Goal: Task Accomplishment & Management: Complete application form

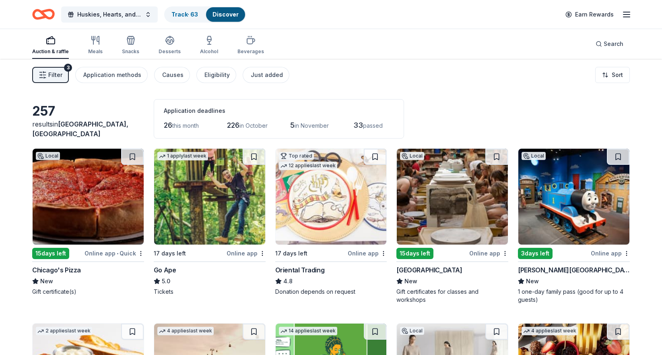
click at [58, 75] on span "Filter" at bounding box center [55, 75] width 14 height 10
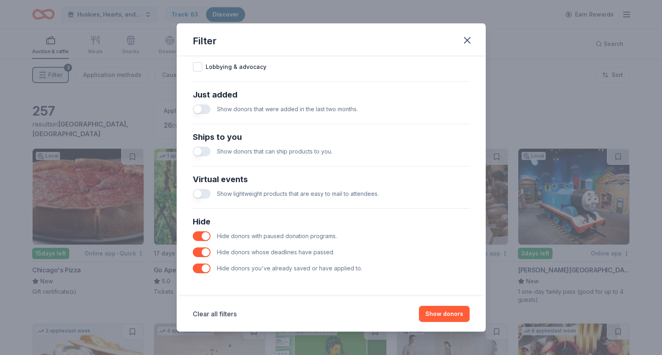
scroll to position [291, 0]
click at [469, 39] on icon "button" at bounding box center [467, 40] width 11 height 11
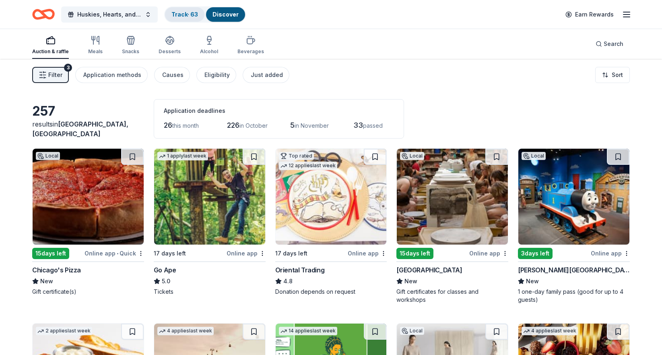
scroll to position [1, 0]
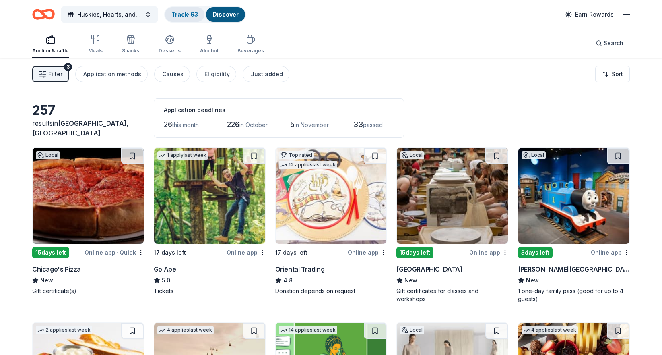
click at [180, 17] on link "Track · 63" at bounding box center [184, 14] width 27 height 7
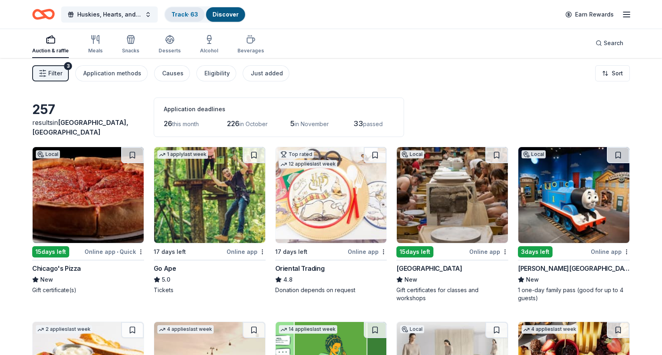
scroll to position [2, 0]
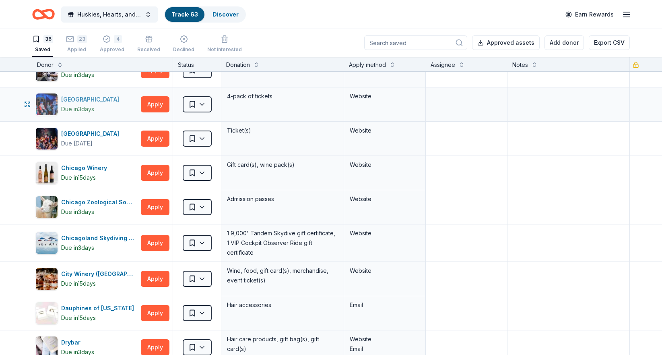
scroll to position [205, 0]
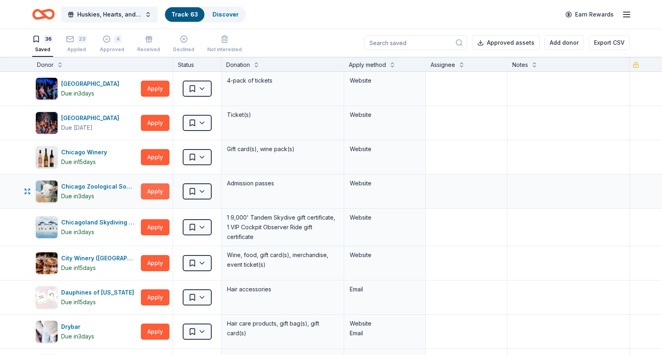
click at [154, 194] on button "Apply" at bounding box center [155, 191] width 29 height 16
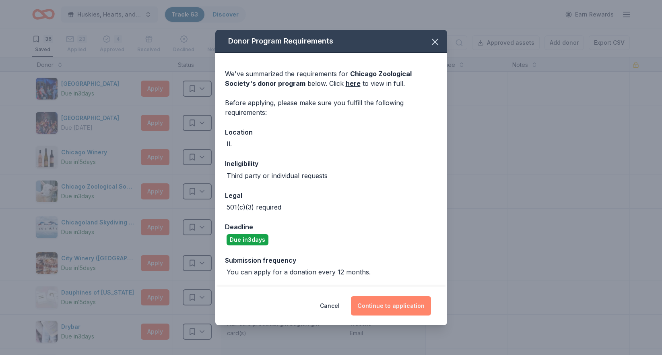
click at [382, 303] on button "Continue to application" at bounding box center [391, 305] width 80 height 19
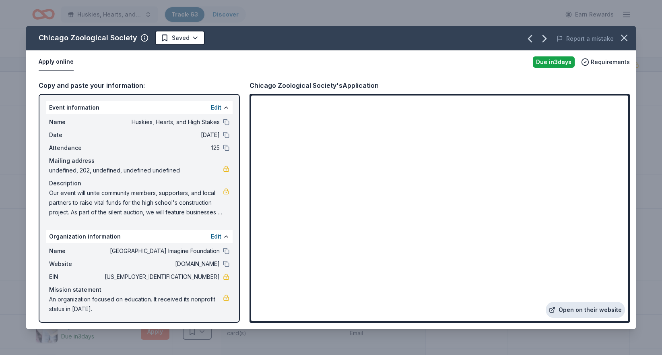
click at [598, 309] on link "Open on their website" at bounding box center [585, 309] width 79 height 16
click at [188, 41] on html "Huskies, Hearts, and High Stakes Track · 63 Discover Earn Rewards 36 Saved 23 A…" at bounding box center [331, 177] width 662 height 355
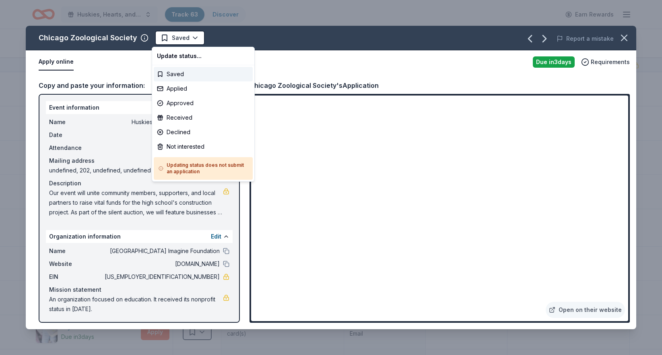
scroll to position [0, 0]
click at [186, 85] on div "Applied" at bounding box center [203, 88] width 99 height 14
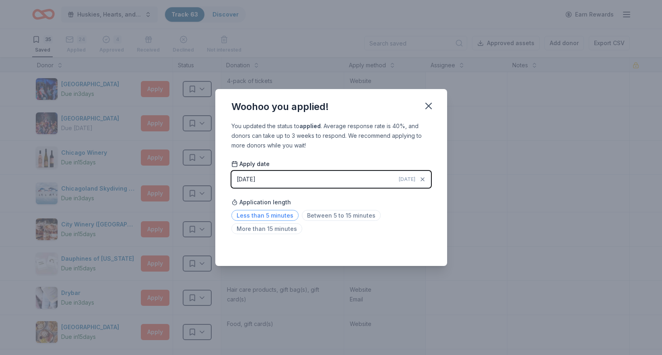
click at [283, 217] on span "Less than 5 minutes" at bounding box center [264, 215] width 67 height 11
click at [433, 104] on icon "button" at bounding box center [428, 105] width 11 height 11
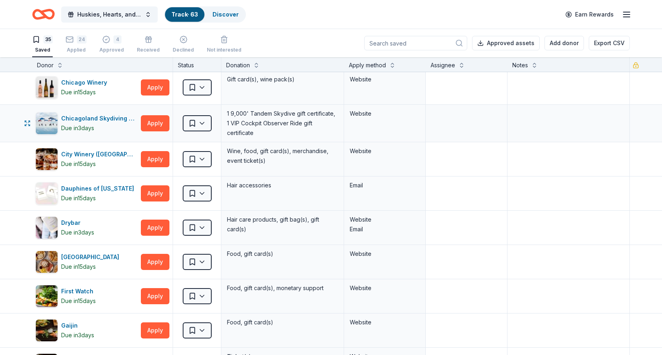
scroll to position [278, 0]
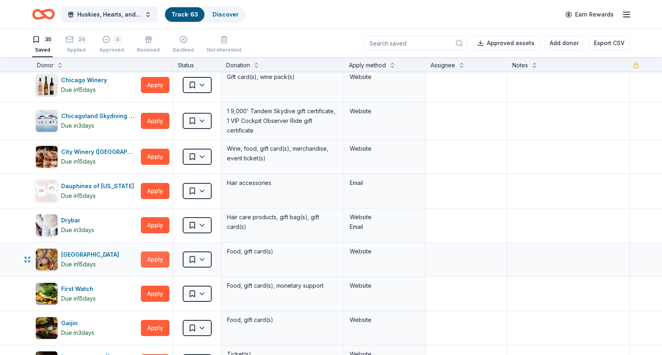
click at [153, 254] on button "Apply" at bounding box center [155, 259] width 29 height 16
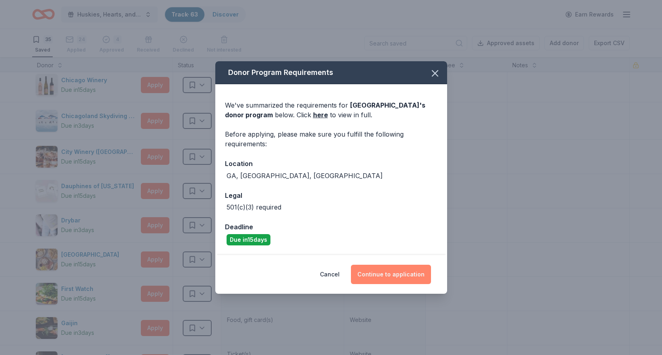
click at [384, 270] on button "Continue to application" at bounding box center [391, 273] width 80 height 19
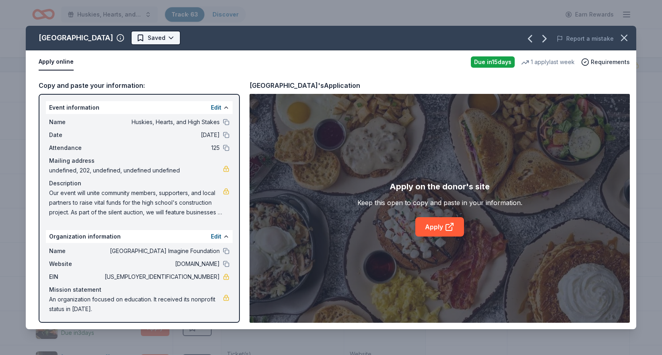
click at [153, 43] on body "Huskies, Hearts, and High Stakes Track · 63 Discover Earn Rewards 35 Saved 24 A…" at bounding box center [331, 177] width 662 height 355
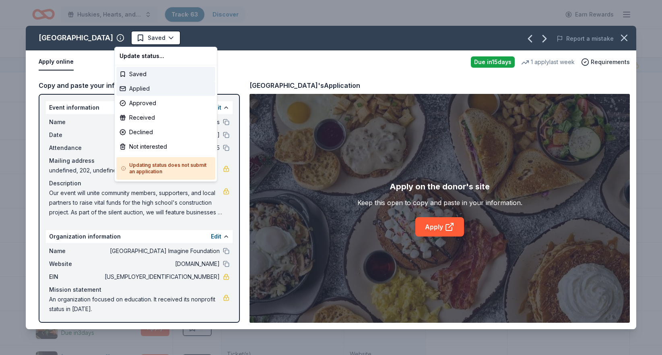
click at [151, 88] on div "Applied" at bounding box center [165, 88] width 99 height 14
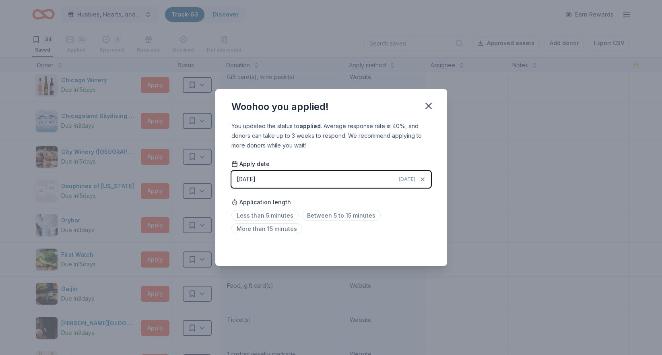
click at [256, 177] on div "[DATE]" at bounding box center [246, 179] width 19 height 10
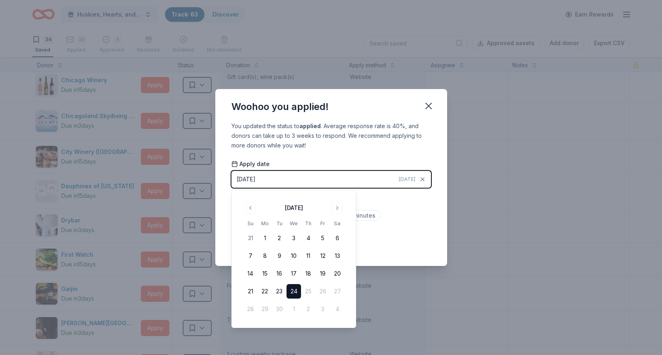
click at [256, 206] on div "September 2025" at bounding box center [293, 206] width 101 height 11
click at [254, 207] on button "Go to previous month" at bounding box center [250, 207] width 11 height 11
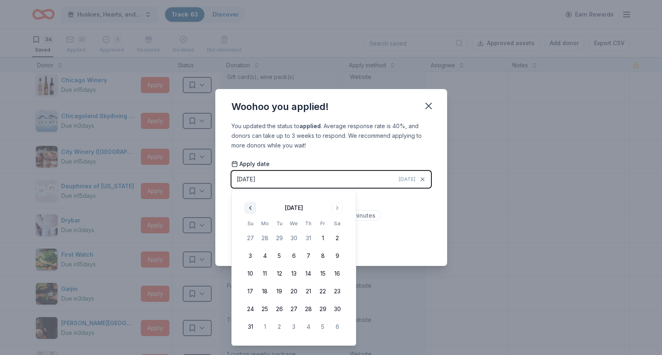
click at [253, 207] on button "Go to previous month" at bounding box center [250, 207] width 11 height 11
click at [275, 305] on button "29" at bounding box center [279, 308] width 14 height 14
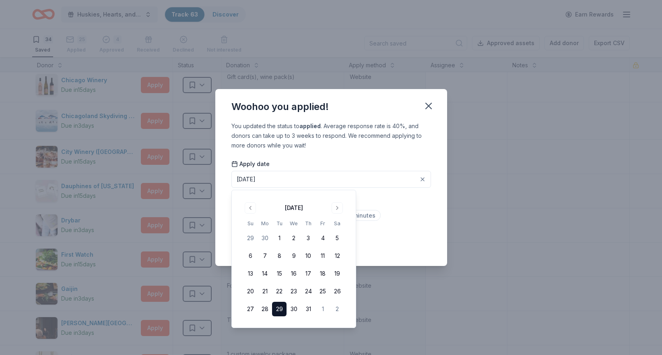
click at [378, 231] on div "Less than 5 minutes Between 5 to 15 minutes More than 15 minutes" at bounding box center [331, 223] width 200 height 27
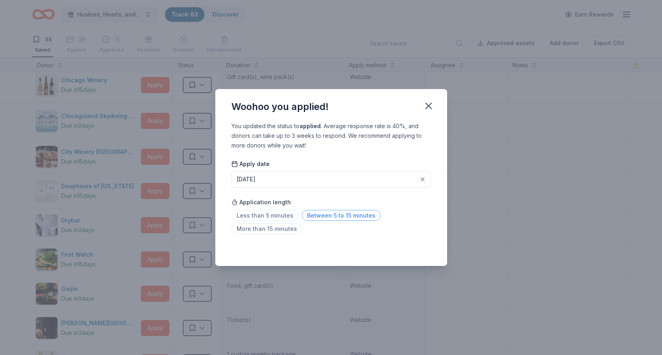
click at [332, 217] on span "Between 5 to 15 minutes" at bounding box center [341, 215] width 79 height 11
click at [430, 105] on icon "button" at bounding box center [428, 105] width 11 height 11
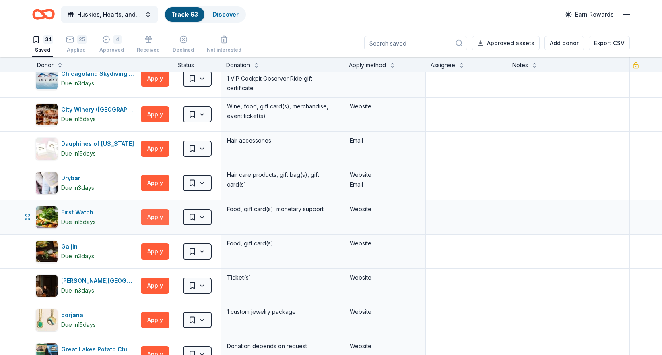
click at [158, 215] on button "Apply" at bounding box center [155, 217] width 29 height 16
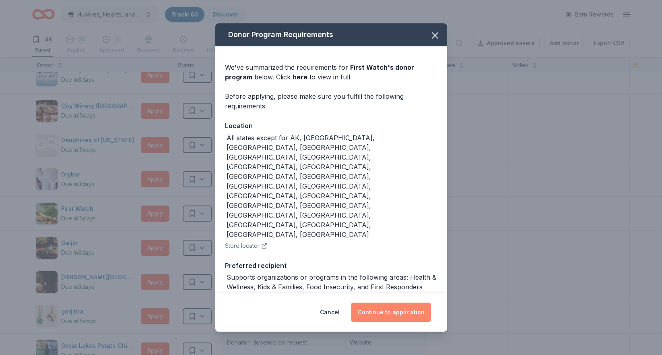
click at [374, 304] on button "Continue to application" at bounding box center [391, 311] width 80 height 19
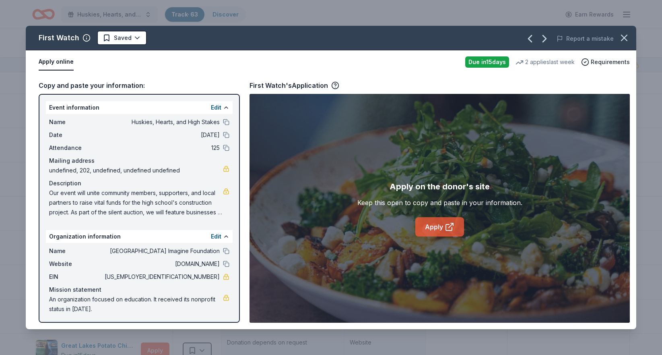
click at [436, 228] on link "Apply" at bounding box center [439, 226] width 49 height 19
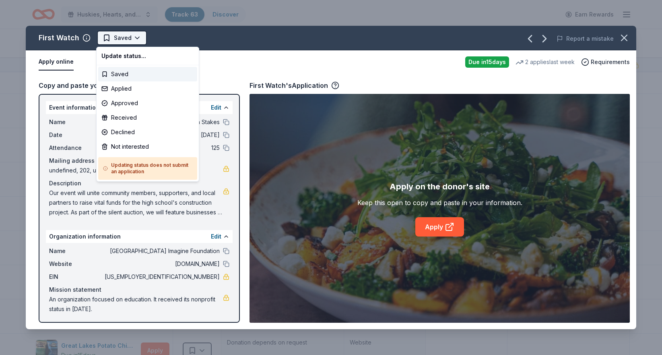
click at [123, 39] on html "Huskies, Hearts, and High Stakes Track · 63 Discover Earn Rewards 34 Saved 25 A…" at bounding box center [331, 177] width 662 height 355
click at [128, 86] on div "Applied" at bounding box center [147, 88] width 99 height 14
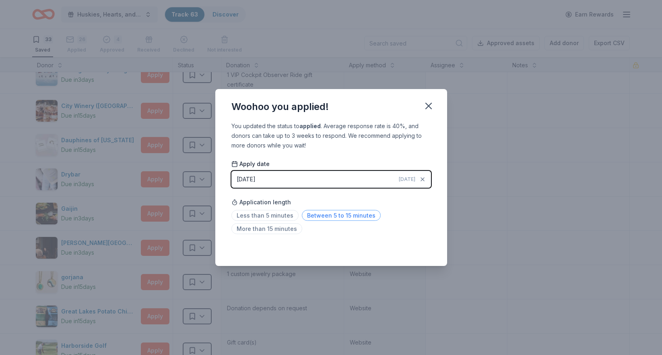
click at [333, 215] on span "Between 5 to 15 minutes" at bounding box center [341, 215] width 79 height 11
click at [428, 104] on icon "button" at bounding box center [428, 105] width 11 height 11
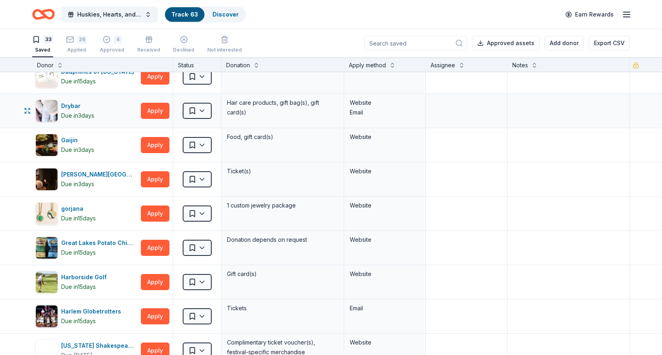
scroll to position [398, 0]
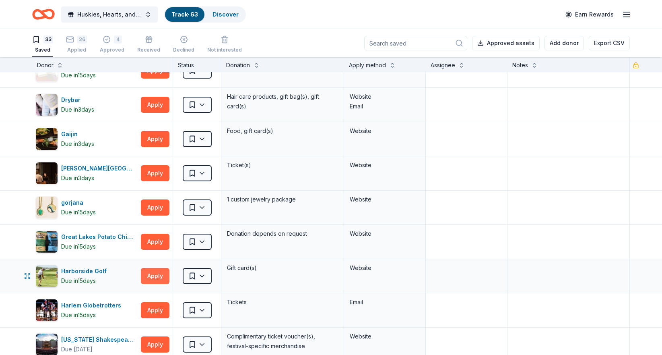
click at [155, 274] on button "Apply" at bounding box center [155, 276] width 29 height 16
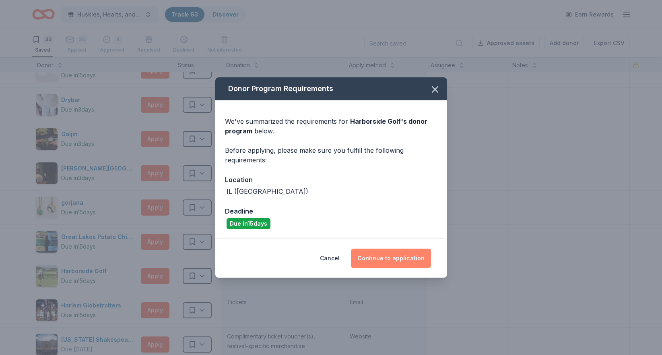
click at [402, 260] on button "Continue to application" at bounding box center [391, 257] width 80 height 19
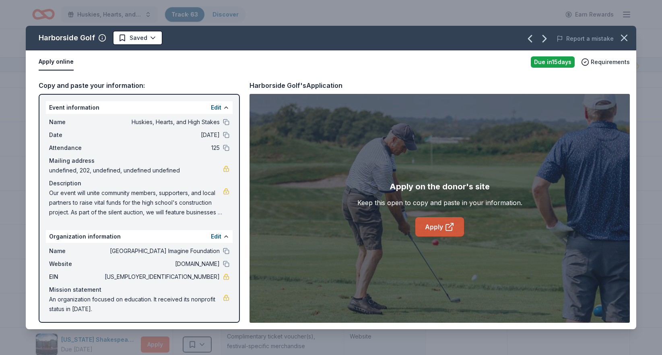
click at [439, 227] on link "Apply" at bounding box center [439, 226] width 49 height 19
click at [148, 37] on html "Huskies, Hearts, and High Stakes Track · 63 Discover Earn Rewards 33 Saved 26 A…" at bounding box center [331, 177] width 662 height 355
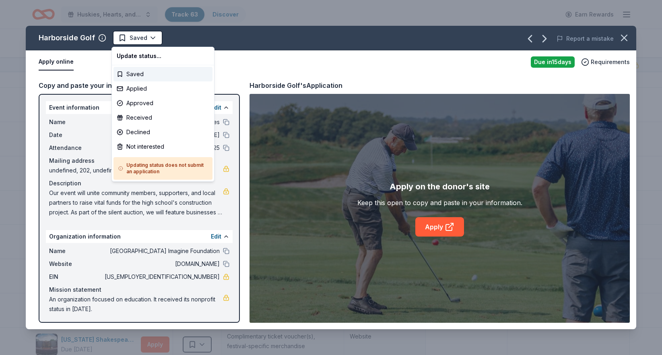
click at [269, 29] on html "Huskies, Hearts, and High Stakes Track · 63 Discover Earn Rewards 33 Saved 26 A…" at bounding box center [331, 177] width 662 height 355
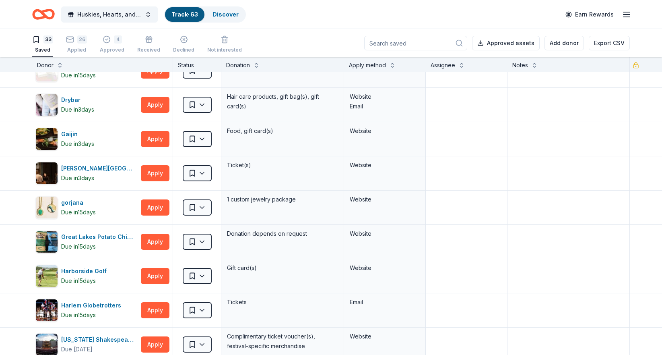
click at [268, 17] on div "Huskies, Hearts, and High Stakes Track · 63 Discover Earn Rewards" at bounding box center [331, 14] width 598 height 19
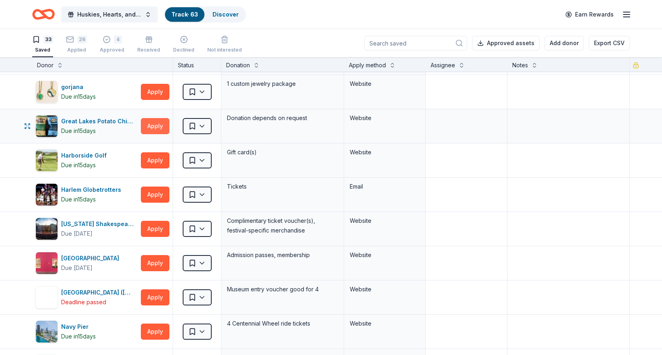
scroll to position [514, 0]
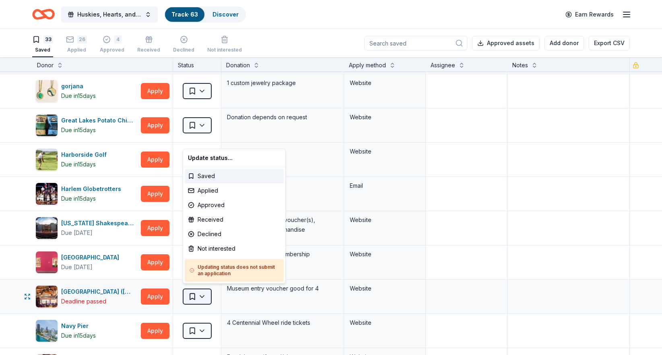
click at [195, 294] on html "Huskies, Hearts, and High Stakes Track · 63 Discover Earn Rewards 33 Saved 26 A…" at bounding box center [331, 177] width 662 height 355
click at [205, 248] on div "Not interested" at bounding box center [234, 248] width 99 height 14
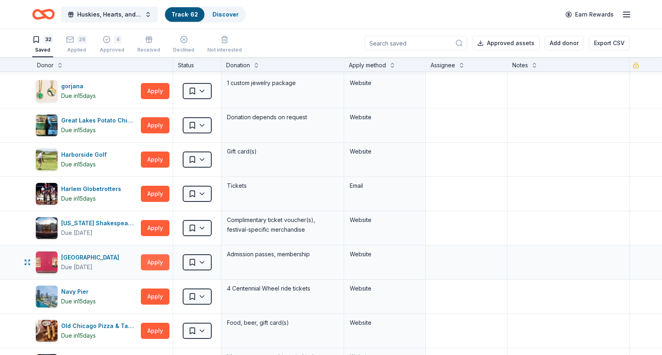
click at [161, 259] on button "Apply" at bounding box center [155, 262] width 29 height 16
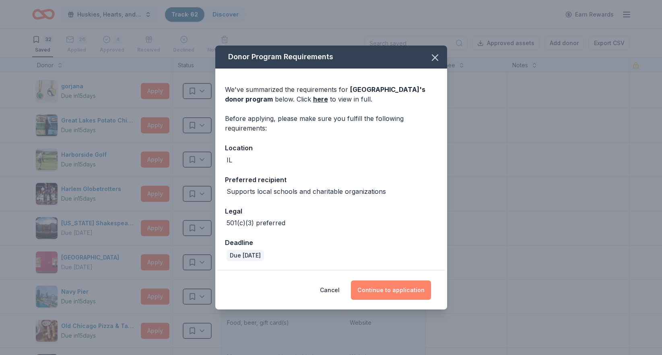
click at [372, 290] on button "Continue to application" at bounding box center [391, 289] width 80 height 19
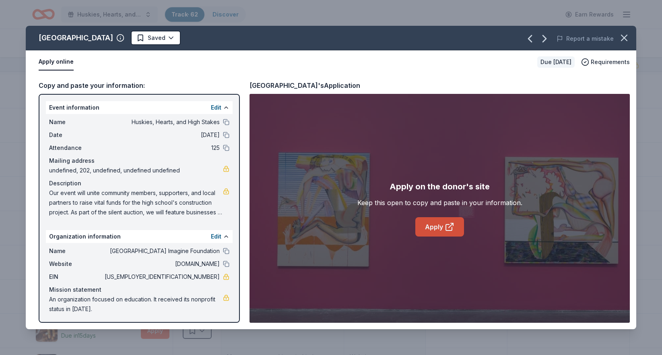
click at [428, 230] on link "Apply" at bounding box center [439, 226] width 49 height 19
click at [621, 37] on icon "button" at bounding box center [624, 37] width 11 height 11
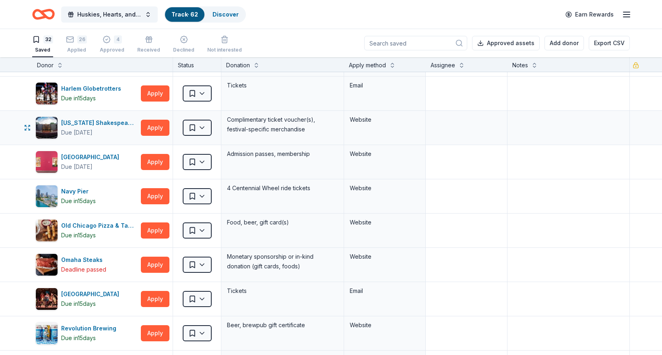
scroll to position [640, 0]
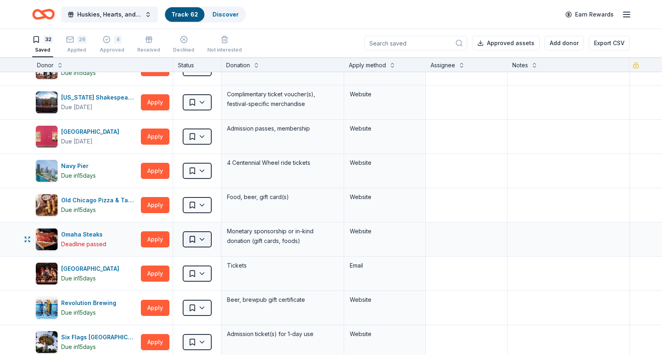
click at [196, 237] on html "Huskies, Hearts, and High Stakes Track · 62 Discover Earn Rewards 32 Saved 26 A…" at bounding box center [331, 177] width 662 height 355
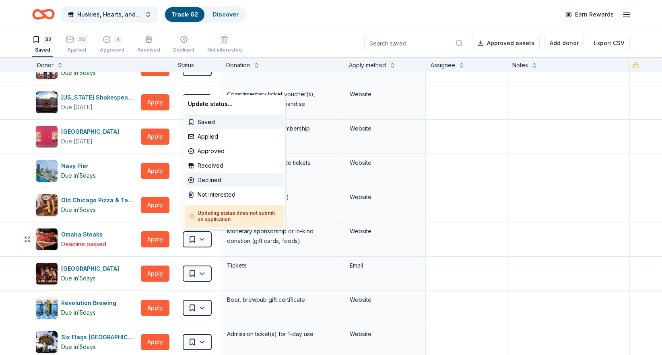
click at [211, 181] on div "Declined" at bounding box center [234, 180] width 99 height 14
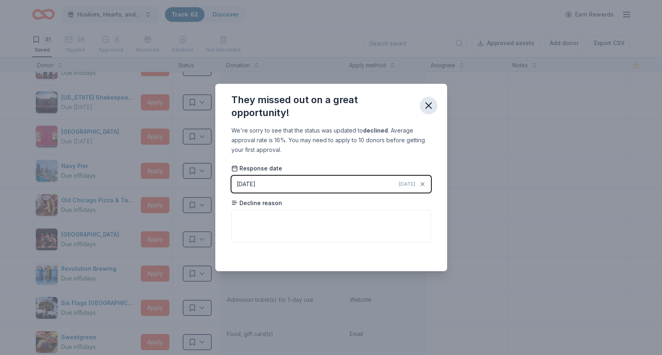
click at [424, 105] on icon "button" at bounding box center [428, 105] width 11 height 11
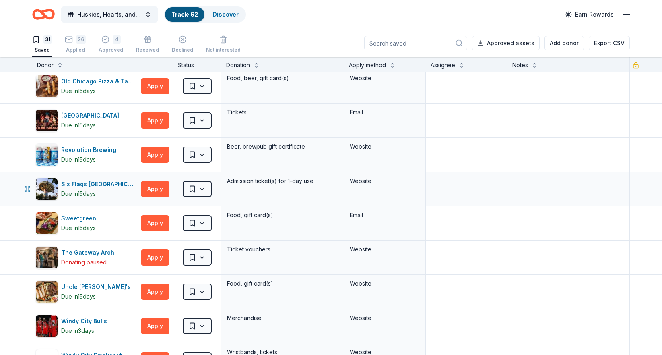
scroll to position [772, 0]
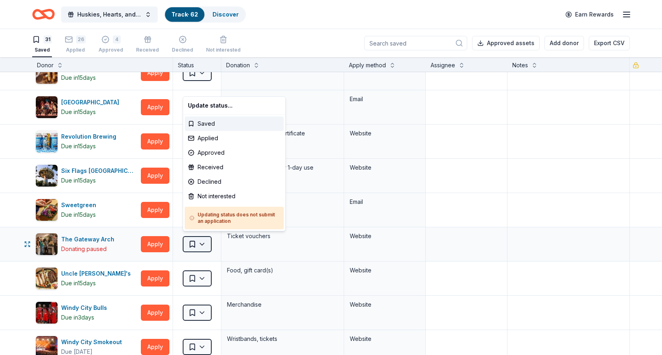
click at [205, 241] on html "Huskies, Hearts, and High Stakes Track · 62 Discover Earn Rewards 31 Saved 26 A…" at bounding box center [331, 177] width 662 height 355
click at [206, 198] on div "Not interested" at bounding box center [234, 196] width 99 height 14
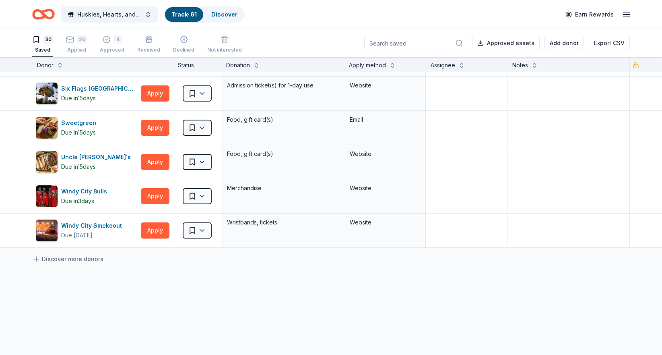
scroll to position [858, 0]
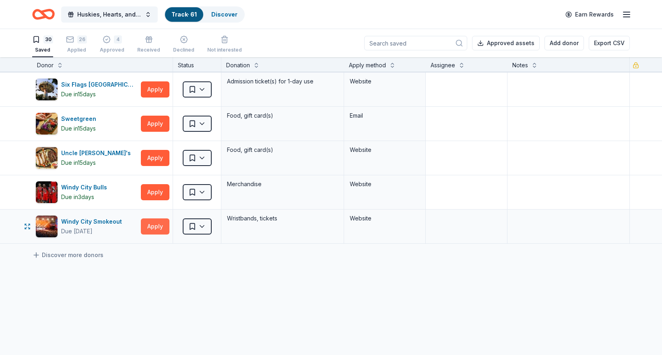
click at [155, 225] on button "Apply" at bounding box center [155, 226] width 29 height 16
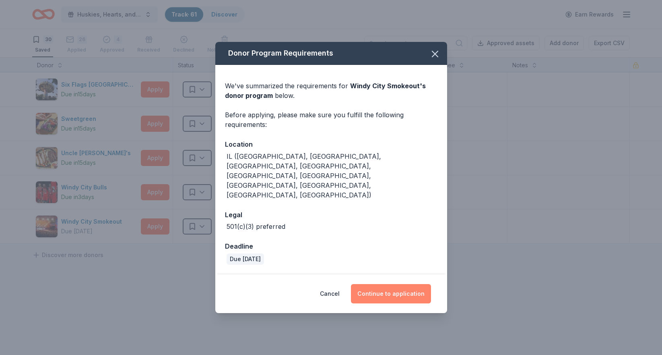
click at [386, 284] on button "Continue to application" at bounding box center [391, 293] width 80 height 19
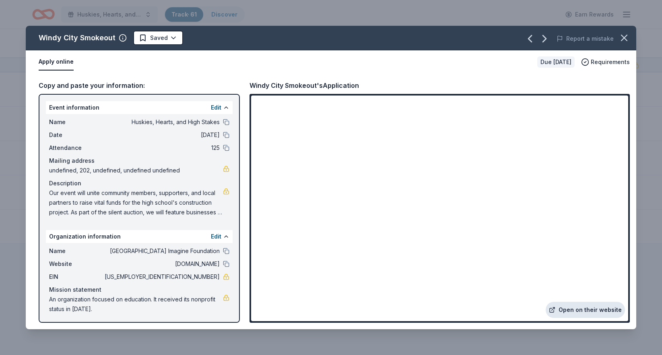
click at [587, 307] on link "Open on their website" at bounding box center [585, 309] width 79 height 16
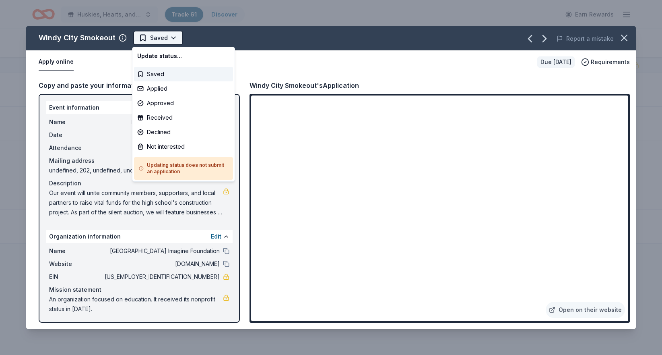
click at [171, 38] on html "Huskies, Hearts, and High Stakes Track · 61 Discover Earn Rewards 30 Saved 26 A…" at bounding box center [331, 177] width 662 height 355
click at [171, 88] on div "Applied" at bounding box center [183, 88] width 99 height 14
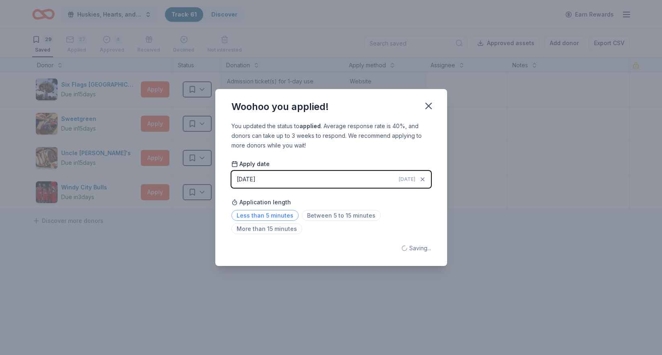
click at [270, 214] on span "Less than 5 minutes" at bounding box center [264, 215] width 67 height 11
click at [429, 109] on icon "button" at bounding box center [428, 105] width 11 height 11
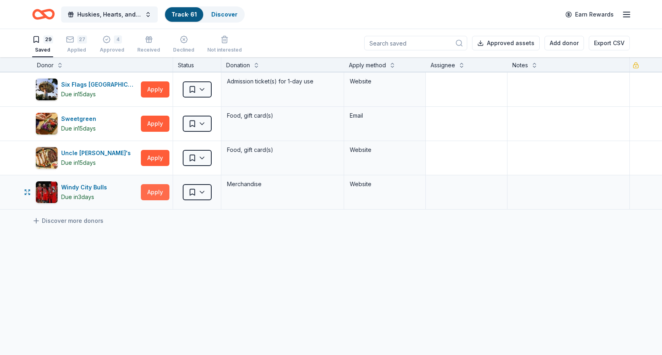
click at [161, 190] on button "Apply" at bounding box center [155, 192] width 29 height 16
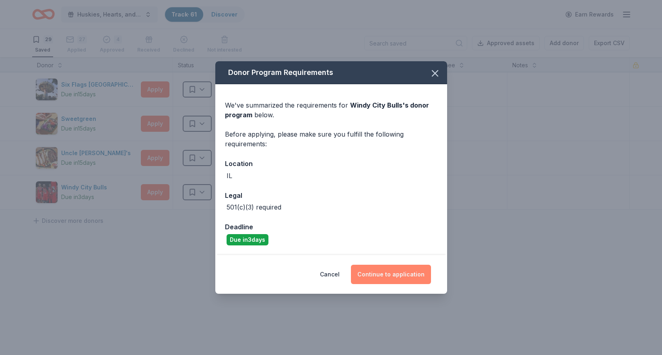
drag, startPoint x: 388, startPoint y: 275, endPoint x: 383, endPoint y: 275, distance: 5.2
click at [388, 275] on button "Continue to application" at bounding box center [391, 273] width 80 height 19
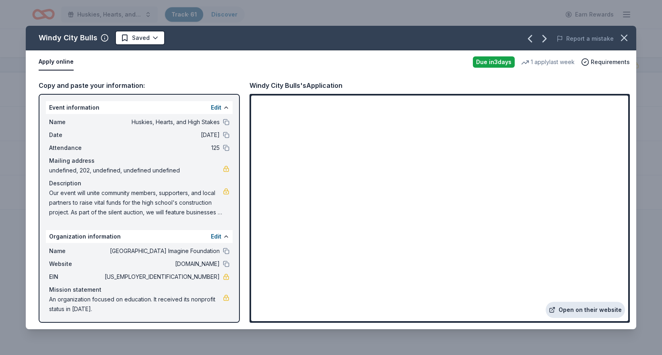
click at [573, 308] on link "Open on their website" at bounding box center [585, 309] width 79 height 16
click at [151, 38] on html "Huskies, Hearts, and High Stakes Track · 61 Discover Earn Rewards 29 Saved 27 A…" at bounding box center [331, 177] width 662 height 355
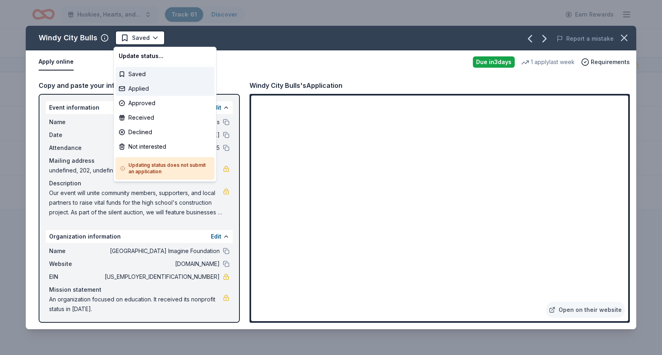
click at [154, 87] on div "Applied" at bounding box center [165, 88] width 99 height 14
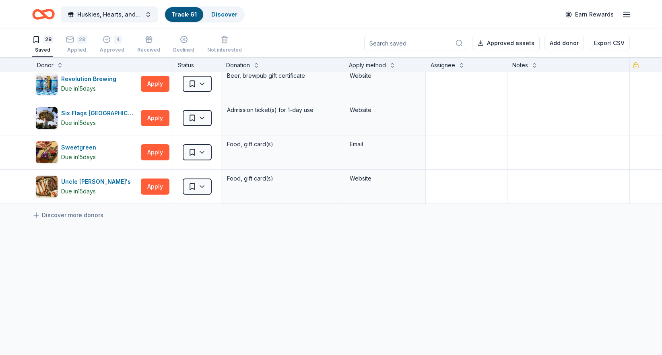
scroll to position [826, 0]
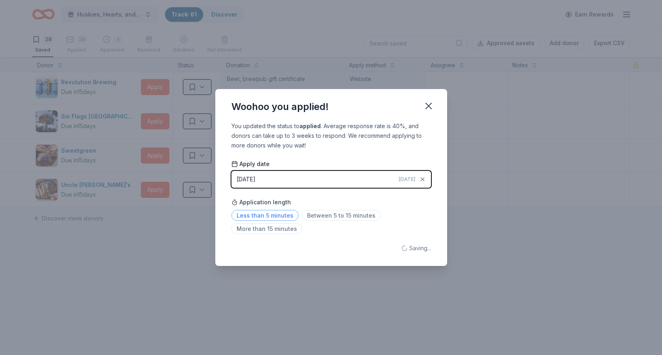
click at [277, 214] on span "Less than 5 minutes" at bounding box center [264, 215] width 67 height 11
click at [431, 102] on icon "button" at bounding box center [428, 105] width 11 height 11
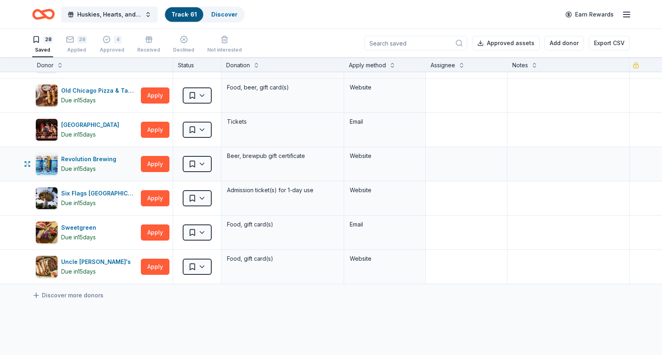
scroll to position [746, 0]
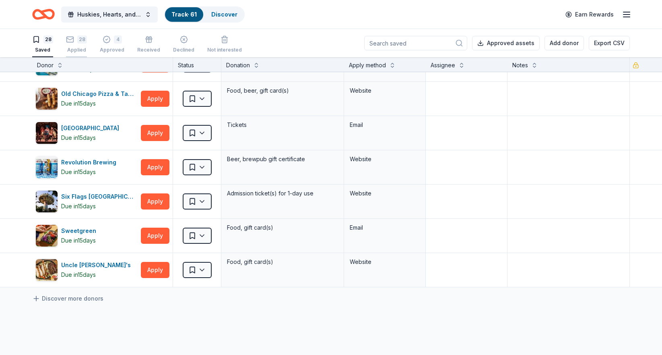
click at [83, 46] on div "28 Applied" at bounding box center [76, 44] width 21 height 18
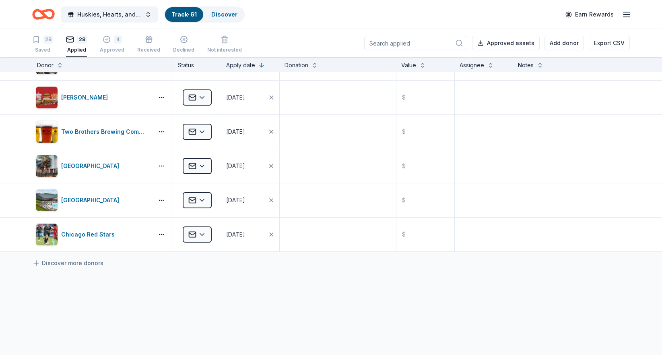
scroll to position [0, 0]
click at [412, 19] on div "Huskies, Hearts, and High Stakes Track · 61 Discover Earn Rewards" at bounding box center [331, 14] width 598 height 19
click at [187, 18] on div "Track · 61" at bounding box center [184, 14] width 38 height 14
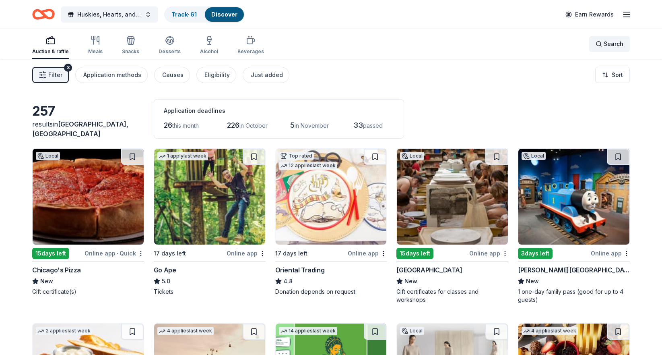
click at [597, 43] on div "Search" at bounding box center [610, 44] width 28 height 10
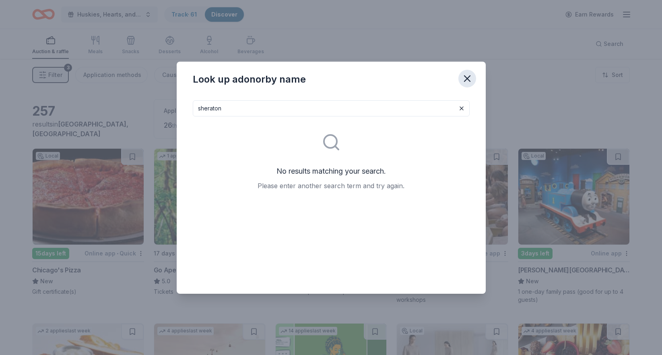
type input "sheraton"
click at [462, 77] on icon "button" at bounding box center [467, 78] width 11 height 11
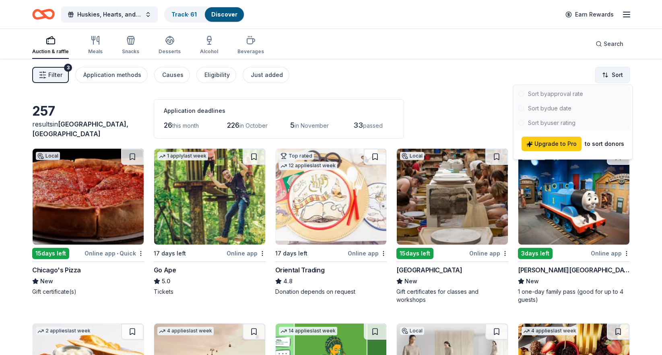
click at [609, 76] on html "Huskies, Hearts, and High Stakes Track · 61 Discover Earn Rewards Auction & raf…" at bounding box center [331, 177] width 662 height 355
click at [518, 66] on html "Huskies, Hearts, and High Stakes Track · 61 Discover Earn Rewards Auction & raf…" at bounding box center [331, 177] width 662 height 355
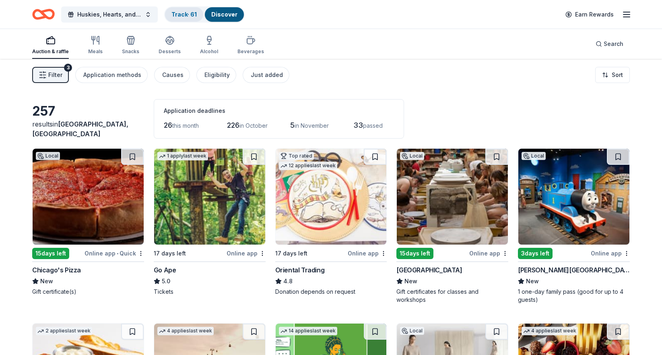
click at [195, 17] on link "Track · 61" at bounding box center [183, 14] width 25 height 7
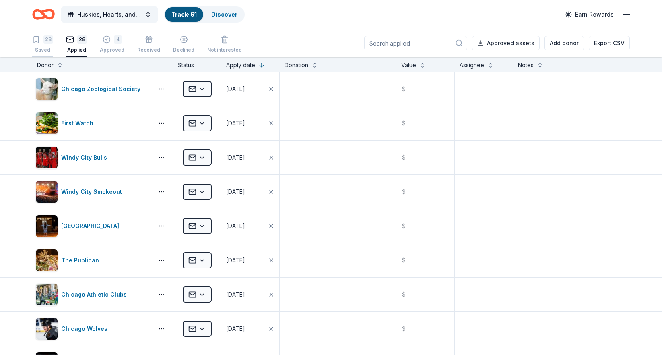
click at [44, 42] on div "28" at bounding box center [48, 39] width 10 height 8
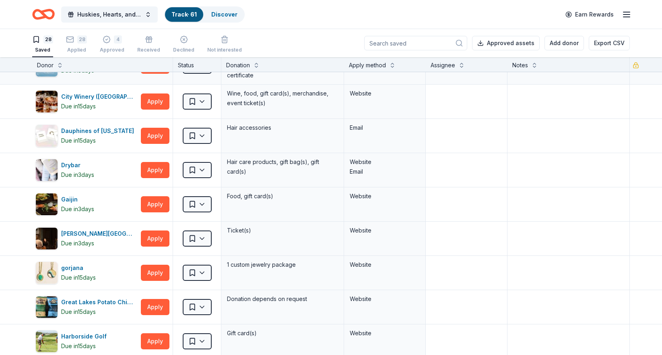
scroll to position [336, 0]
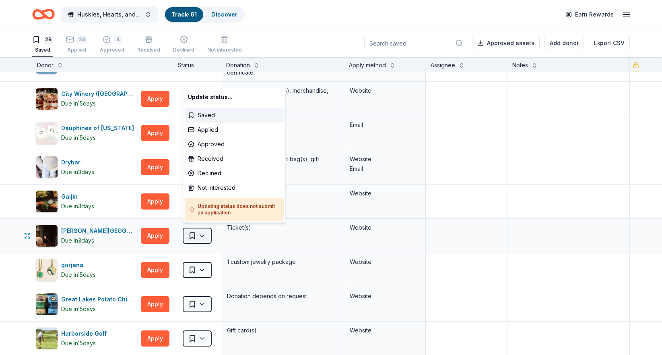
click at [201, 234] on html "Huskies, Hearts, and High Stakes Track · 61 Discover Earn Rewards 28 Saved 28 A…" at bounding box center [331, 177] width 662 height 355
click at [204, 171] on div "Declined" at bounding box center [234, 173] width 99 height 14
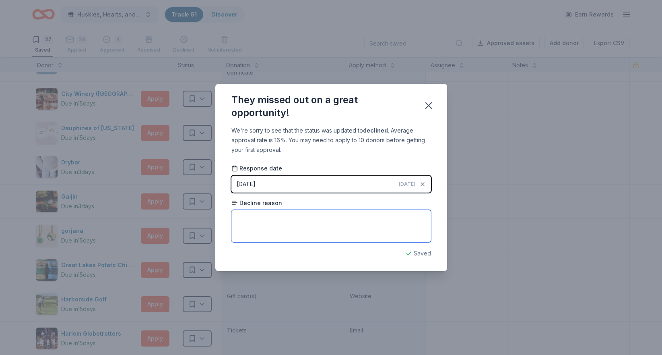
click at [260, 225] on textarea at bounding box center [331, 226] width 200 height 32
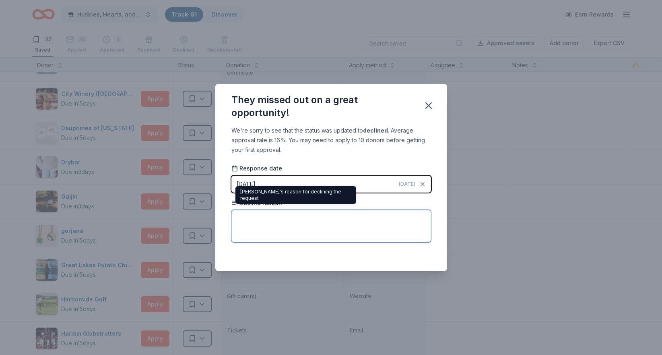
paste textarea "Unfortunately, due to our limited capacity and high demand for tickets during o…"
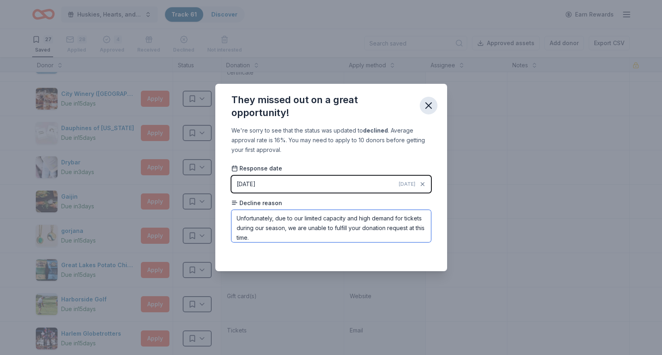
type textarea "Unfortunately, due to our limited capacity and high demand for tickets during o…"
click at [429, 103] on icon "button" at bounding box center [428, 105] width 11 height 11
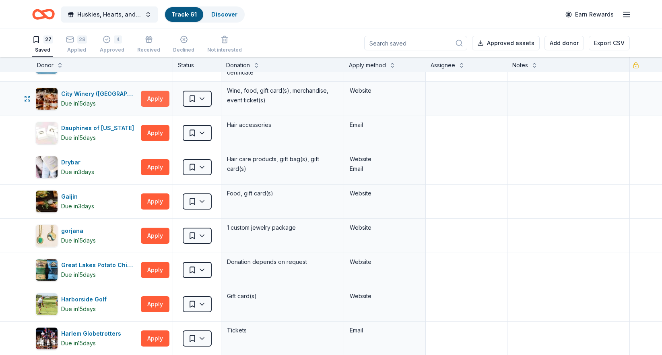
click at [161, 96] on button "Apply" at bounding box center [155, 99] width 29 height 16
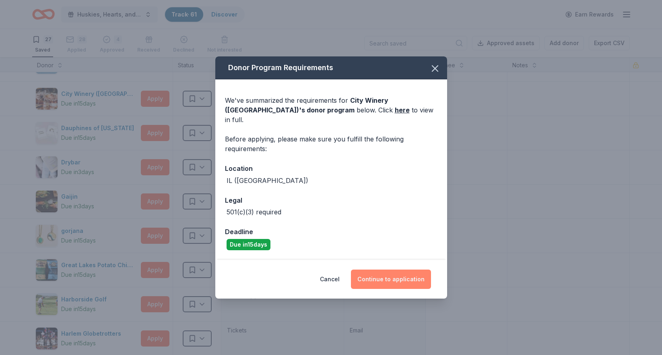
click at [372, 269] on button "Continue to application" at bounding box center [391, 278] width 80 height 19
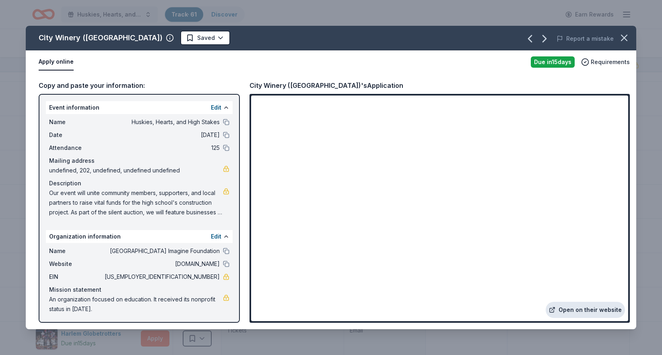
drag, startPoint x: 569, startPoint y: 310, endPoint x: 561, endPoint y: 302, distance: 11.4
click at [569, 310] on link "Open on their website" at bounding box center [585, 309] width 79 height 16
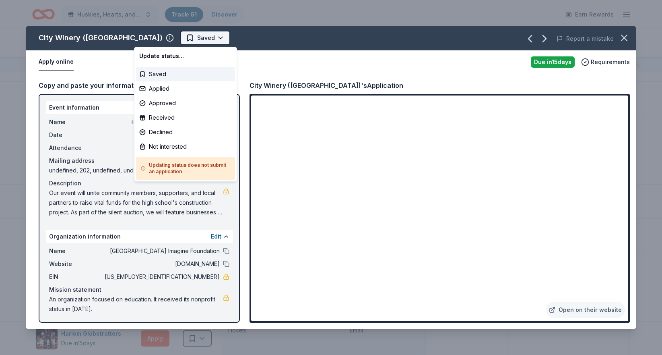
click at [163, 38] on html "Huskies, Hearts, and High Stakes Track · 61 Discover Earn Rewards 27 Saved 28 A…" at bounding box center [331, 177] width 662 height 355
click at [166, 90] on div "Applied" at bounding box center [185, 88] width 99 height 14
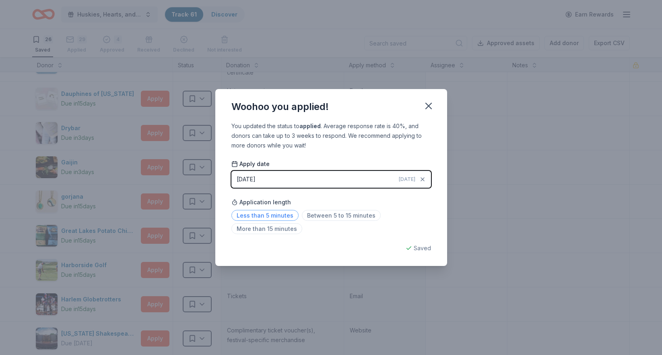
click at [279, 217] on span "Less than 5 minutes" at bounding box center [264, 215] width 67 height 11
click at [428, 104] on icon "button" at bounding box center [428, 105] width 11 height 11
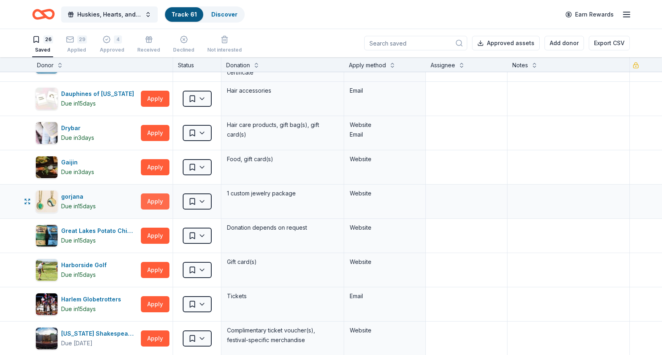
click at [161, 201] on button "Apply" at bounding box center [155, 201] width 29 height 16
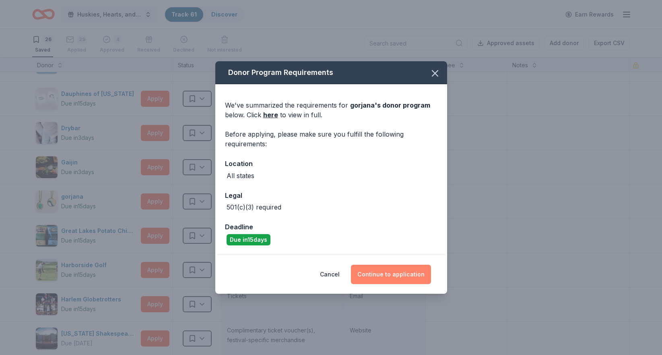
click at [392, 272] on button "Continue to application" at bounding box center [391, 273] width 80 height 19
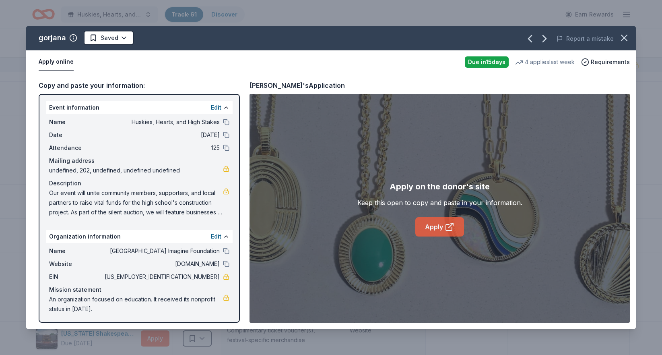
click at [446, 221] on link "Apply" at bounding box center [439, 226] width 49 height 19
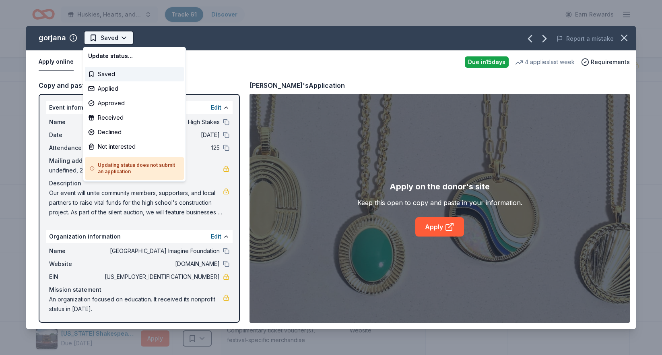
click at [105, 37] on html "Huskies, Hearts, and High Stakes Track · 61 Discover Earn Rewards 26 Saved 29 A…" at bounding box center [331, 177] width 662 height 355
click at [119, 87] on div "Applied" at bounding box center [134, 88] width 99 height 14
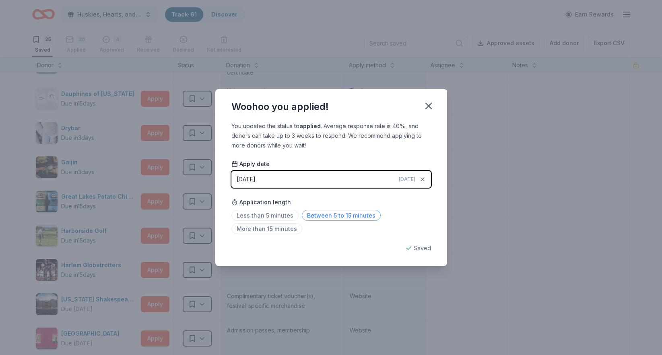
click at [323, 218] on span "Between 5 to 15 minutes" at bounding box center [341, 215] width 79 height 11
click at [434, 102] on icon "button" at bounding box center [428, 105] width 11 height 11
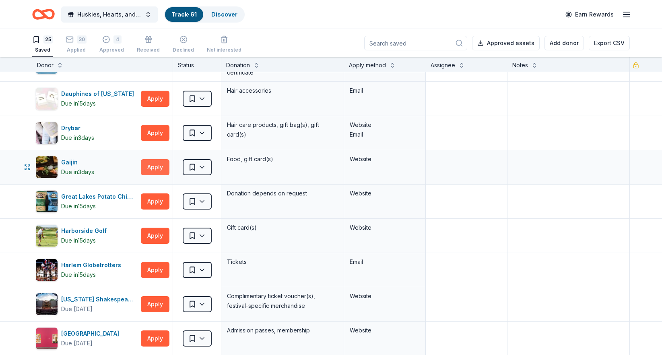
click at [151, 167] on button "Apply" at bounding box center [155, 167] width 29 height 16
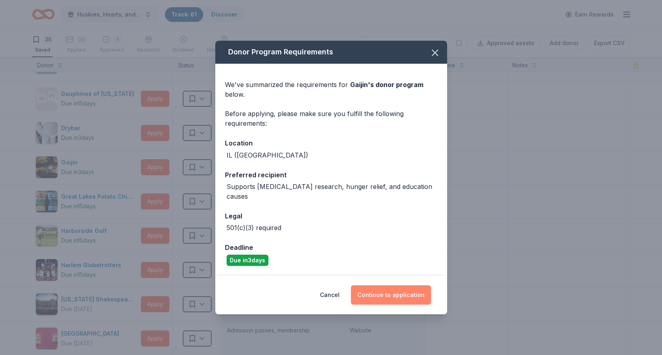
drag, startPoint x: 386, startPoint y: 293, endPoint x: 381, endPoint y: 288, distance: 6.6
click at [384, 292] on button "Continue to application" at bounding box center [391, 294] width 80 height 19
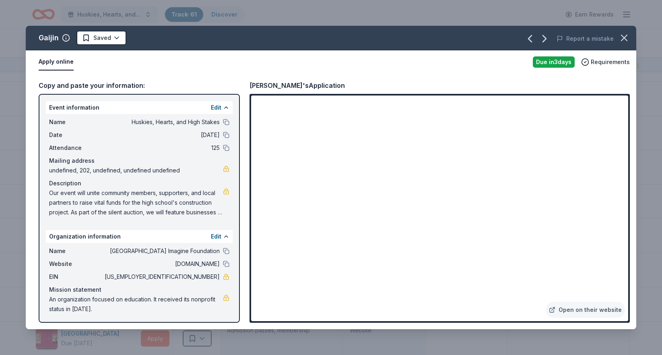
click at [99, 40] on html "Huskies, Hearts, and High Stakes Track · 61 Discover Earn Rewards 25 Saved 30 A…" at bounding box center [331, 177] width 662 height 355
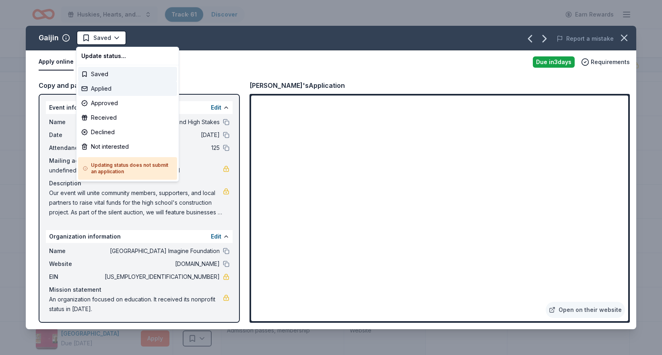
click at [102, 90] on div "Applied" at bounding box center [127, 88] width 99 height 14
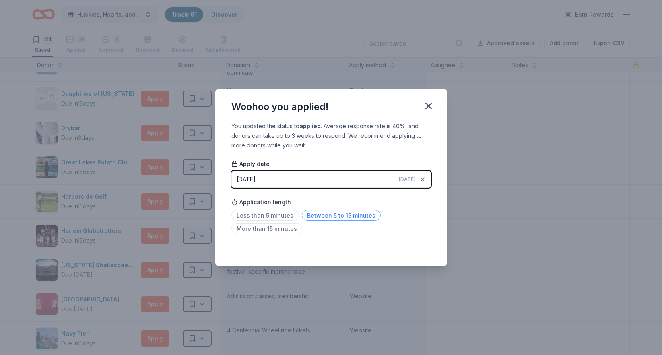
click at [317, 218] on span "Between 5 to 15 minutes" at bounding box center [341, 215] width 79 height 11
click at [425, 105] on icon "button" at bounding box center [428, 105] width 11 height 11
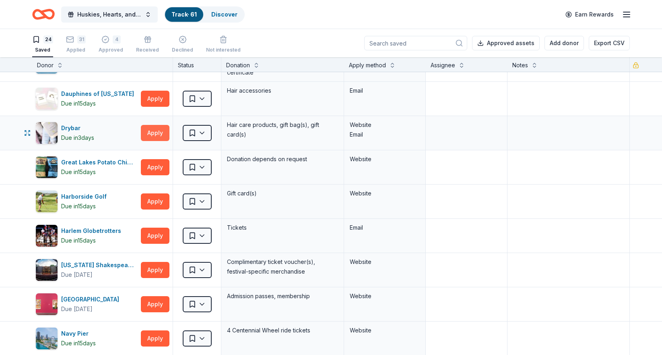
click at [155, 130] on button "Apply" at bounding box center [155, 133] width 29 height 16
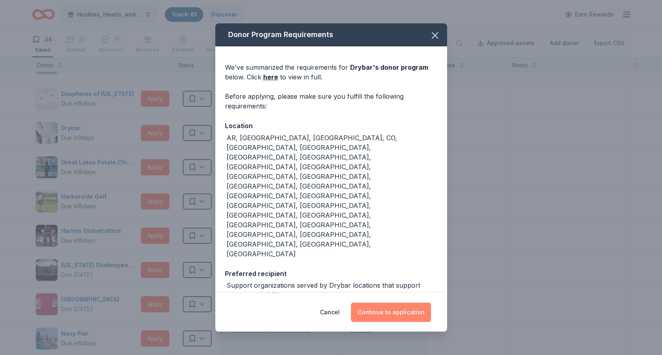
click at [368, 302] on button "Continue to application" at bounding box center [391, 311] width 80 height 19
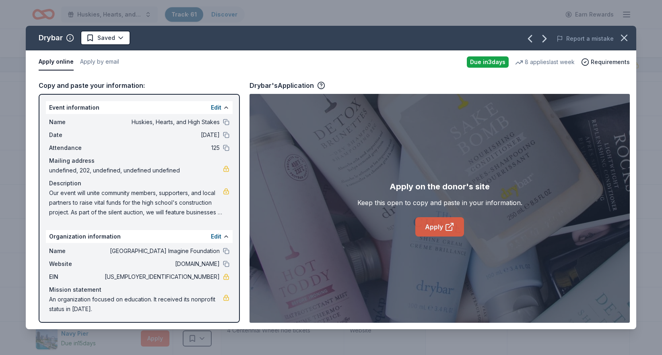
click at [431, 227] on link "Apply" at bounding box center [439, 226] width 49 height 19
click at [96, 39] on html "Huskies, Hearts, and High Stakes Track · 61 Discover Earn Rewards 24 Saved 31 A…" at bounding box center [331, 177] width 662 height 355
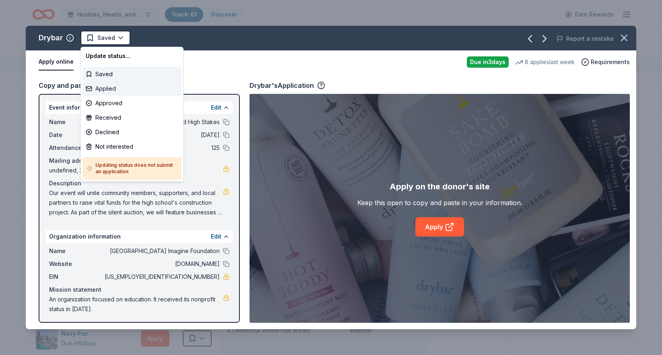
click at [110, 86] on div "Applied" at bounding box center [132, 88] width 99 height 14
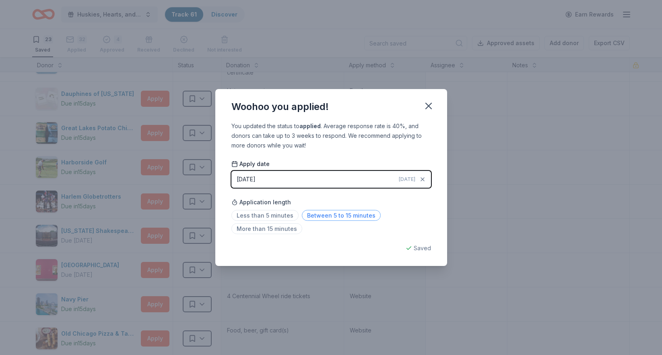
click at [330, 219] on span "Between 5 to 15 minutes" at bounding box center [341, 215] width 79 height 11
click at [431, 103] on icon "button" at bounding box center [429, 106] width 6 height 6
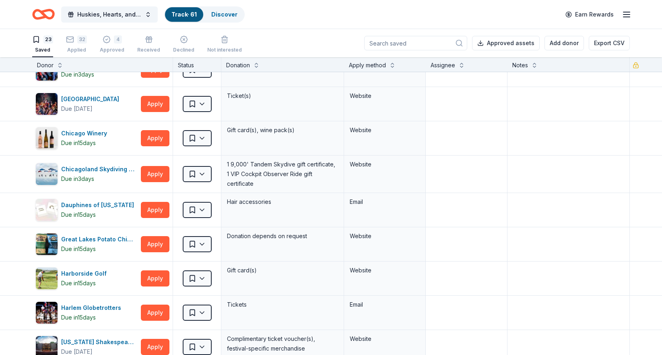
scroll to position [188, 0]
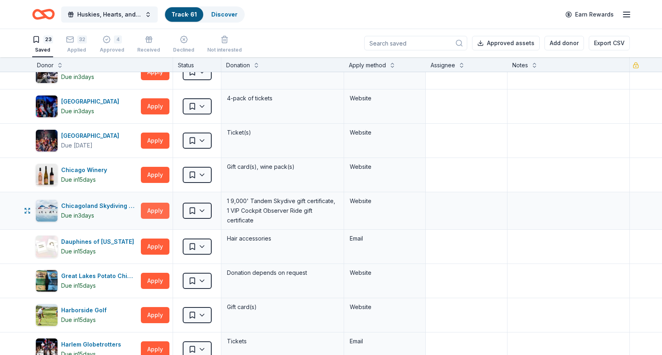
click at [159, 207] on button "Apply" at bounding box center [155, 210] width 29 height 16
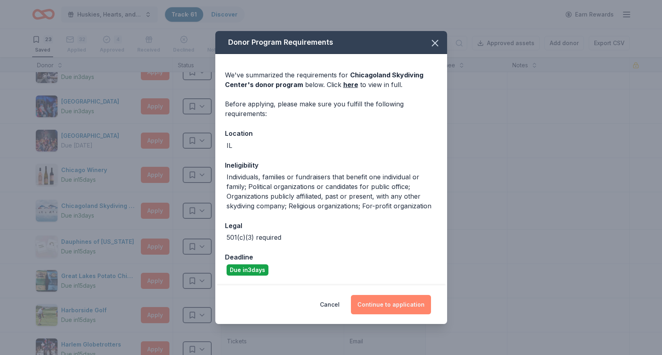
click at [398, 307] on button "Continue to application" at bounding box center [391, 304] width 80 height 19
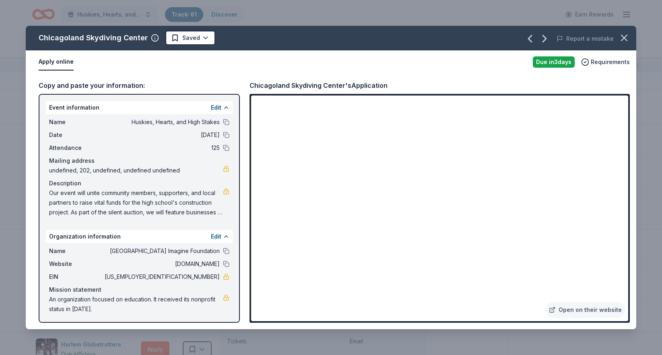
drag, startPoint x: 389, startPoint y: 85, endPoint x: 249, endPoint y: 84, distance: 140.5
click at [249, 84] on div "Copy and paste your information: Event information Edit Name Huskies, Hearts, a…" at bounding box center [331, 201] width 611 height 255
drag, startPoint x: 250, startPoint y: 85, endPoint x: 375, endPoint y: 88, distance: 125.2
click at [375, 88] on div "Chicagoland Skydiving Center's Application" at bounding box center [319, 85] width 138 height 10
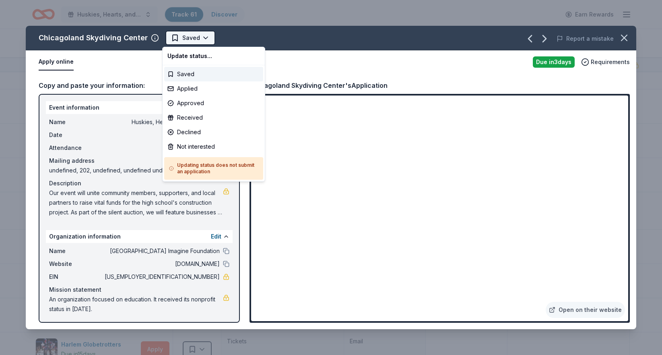
click at [185, 41] on html "Huskies, Hearts, and High Stakes Track · 61 Discover Earn Rewards 23 Saved 32 A…" at bounding box center [331, 177] width 662 height 355
click at [190, 90] on div "Applied" at bounding box center [213, 88] width 99 height 14
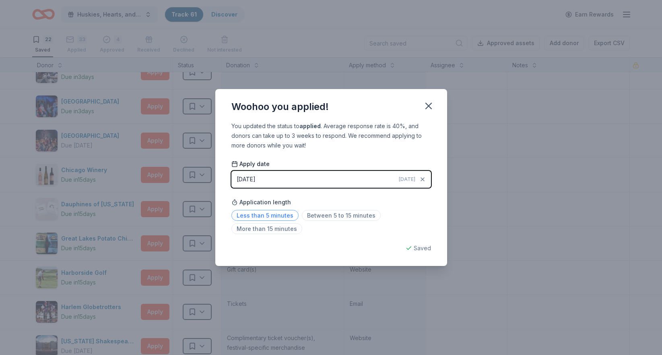
click at [280, 218] on span "Less than 5 minutes" at bounding box center [264, 215] width 67 height 11
click at [427, 107] on icon "button" at bounding box center [429, 106] width 6 height 6
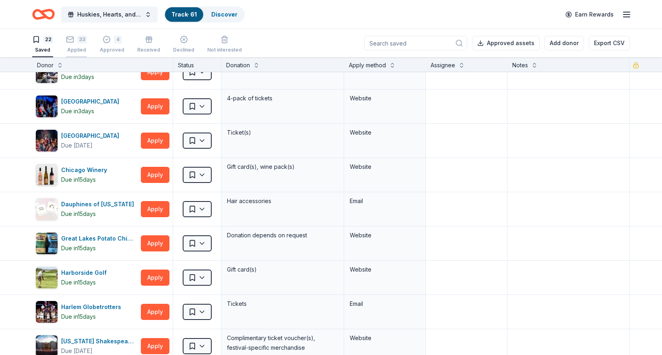
click at [72, 41] on icon "button" at bounding box center [70, 39] width 8 height 8
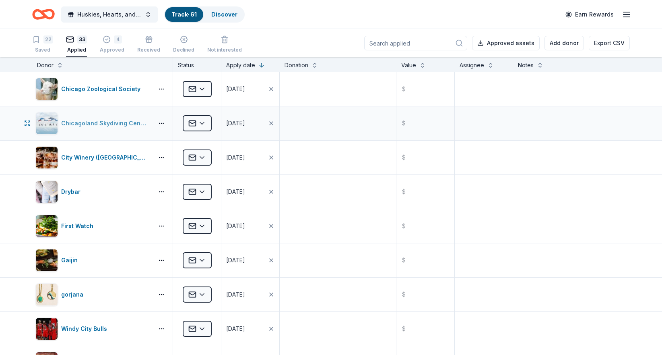
click at [123, 124] on div "Chicagoland Skydiving Center" at bounding box center [105, 123] width 89 height 10
click at [49, 42] on div "22" at bounding box center [48, 39] width 10 height 8
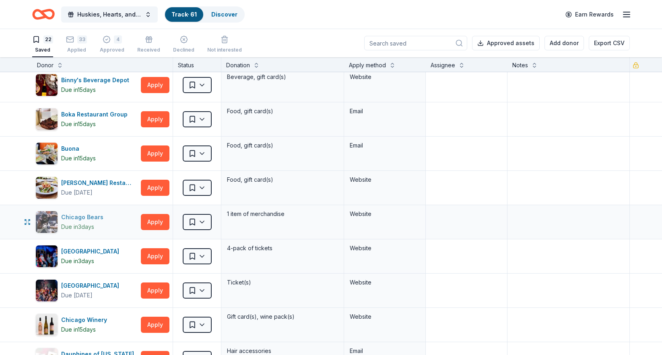
scroll to position [73, 0]
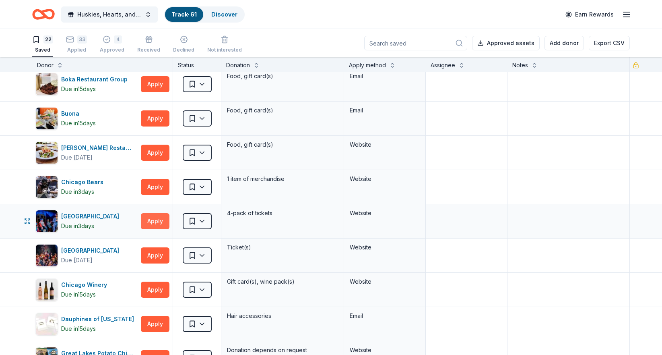
click at [151, 220] on button "Apply" at bounding box center [155, 221] width 29 height 16
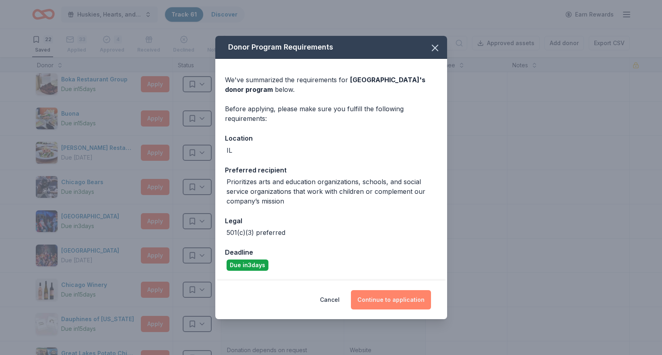
click at [372, 299] on button "Continue to application" at bounding box center [391, 299] width 80 height 19
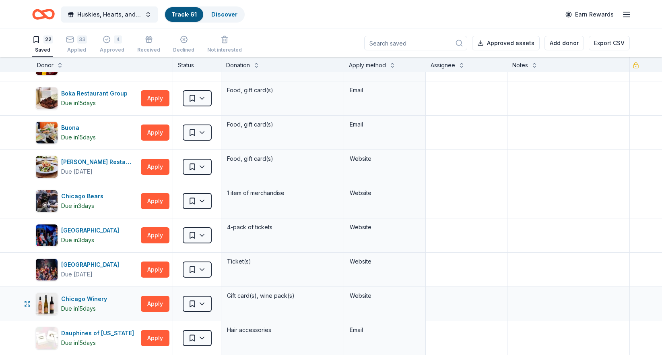
scroll to position [58, 0]
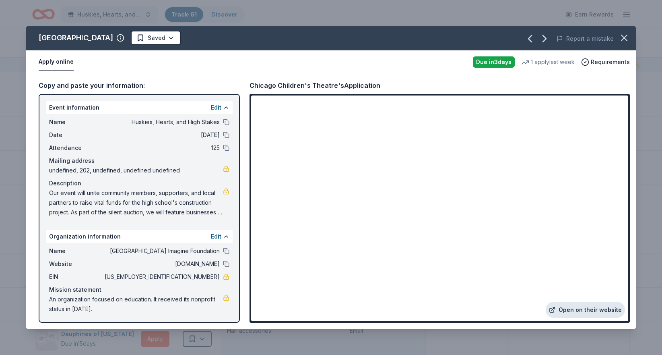
click at [587, 310] on link "Open on their website" at bounding box center [585, 309] width 79 height 16
click at [182, 39] on html "Huskies, Hearts, and High Stakes Track · 61 Discover Earn Rewards 22 Saved 33 A…" at bounding box center [331, 177] width 662 height 355
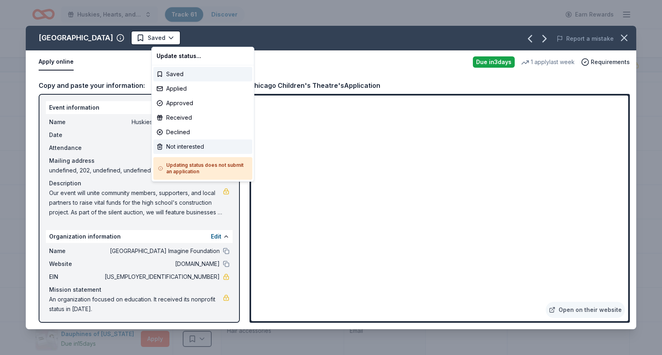
click at [192, 144] on div "Not interested" at bounding box center [202, 146] width 99 height 14
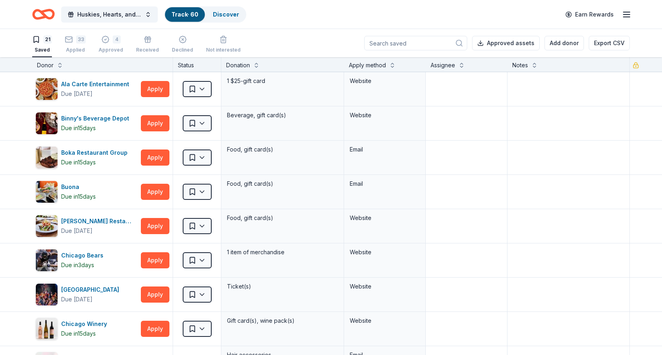
scroll to position [0, 0]
click at [151, 262] on button "Apply" at bounding box center [155, 260] width 29 height 16
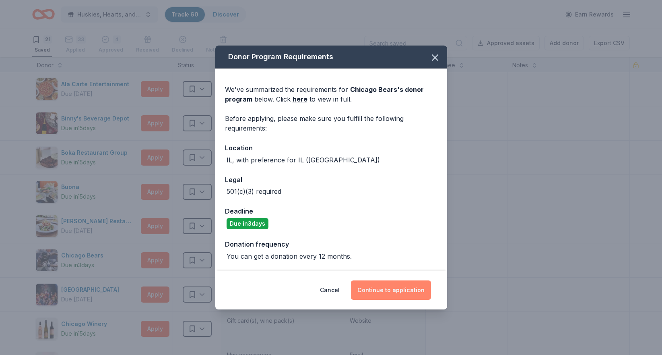
click at [395, 281] on button "Continue to application" at bounding box center [391, 289] width 80 height 19
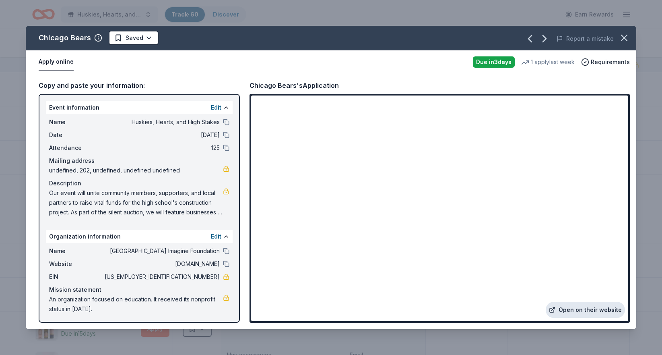
click at [577, 310] on link "Open on their website" at bounding box center [585, 309] width 79 height 16
click at [135, 37] on html "Huskies, Hearts, and High Stakes Track · 60 Discover Earn Rewards 21 Saved 33 A…" at bounding box center [331, 177] width 662 height 355
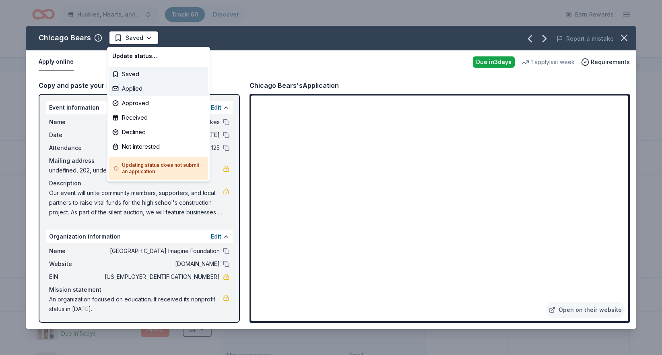
click at [140, 89] on div "Applied" at bounding box center [158, 88] width 99 height 14
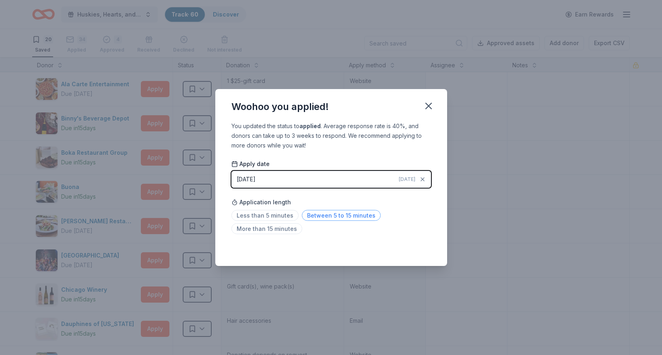
click at [341, 215] on span "Between 5 to 15 minutes" at bounding box center [341, 215] width 79 height 11
click at [430, 105] on icon "button" at bounding box center [428, 105] width 11 height 11
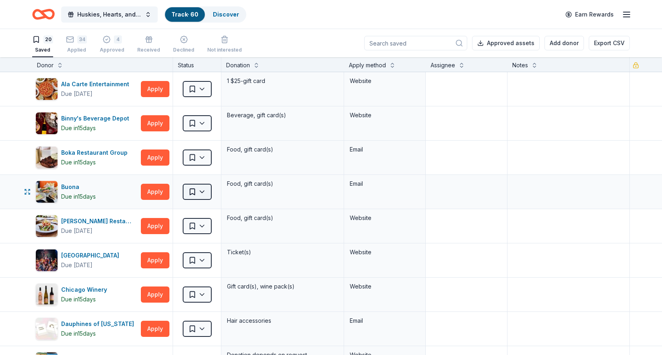
click at [195, 195] on html "Huskies, Hearts, and High Stakes Track · 60 Discover Earn Rewards 20 Saved 34 A…" at bounding box center [331, 177] width 662 height 355
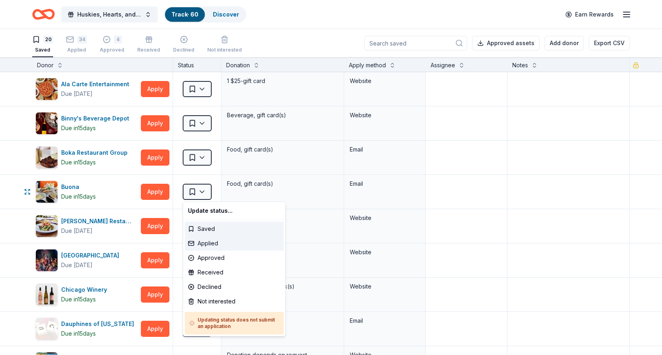
click at [211, 240] on div "Applied" at bounding box center [234, 243] width 99 height 14
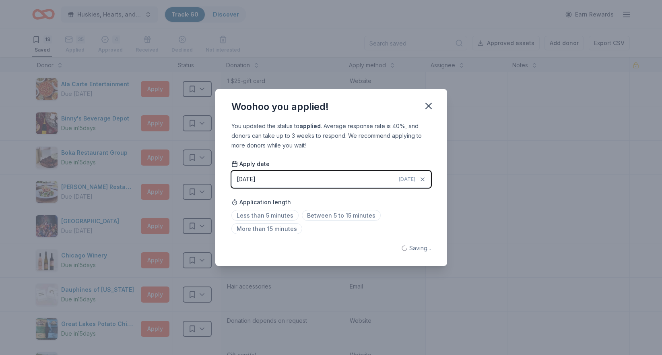
click at [289, 182] on button "09/24/2025 Today" at bounding box center [331, 179] width 200 height 17
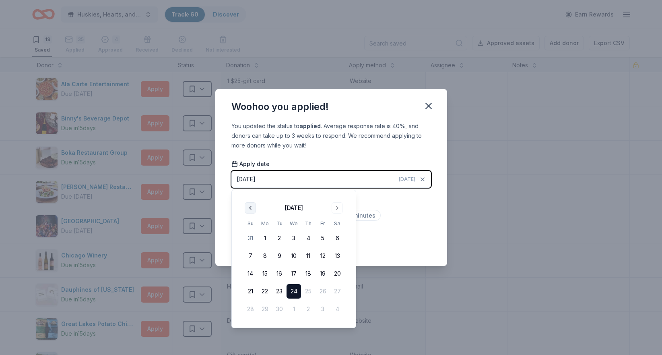
click at [250, 206] on button "Go to previous month" at bounding box center [250, 207] width 11 height 11
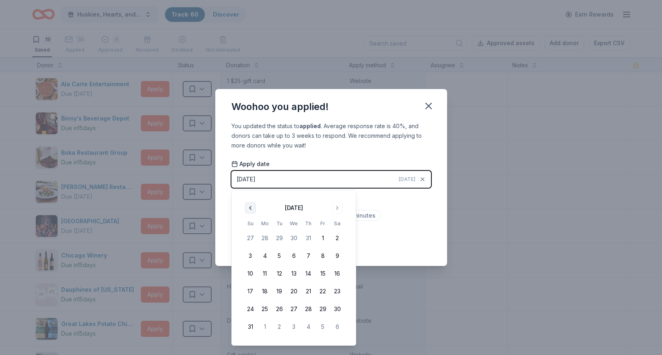
click at [250, 206] on button "Go to previous month" at bounding box center [250, 207] width 11 height 11
click at [278, 256] on button "8" at bounding box center [279, 255] width 14 height 14
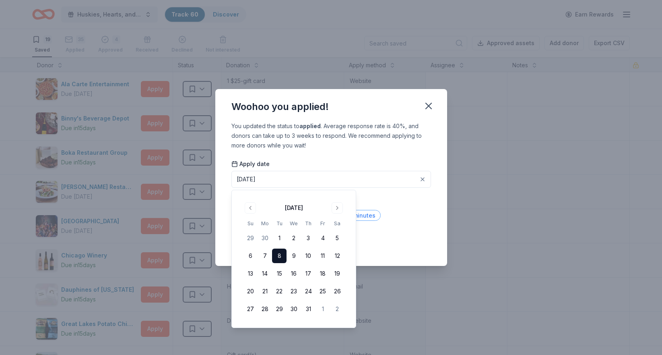
click at [368, 219] on span "Between 5 to 15 minutes" at bounding box center [341, 215] width 79 height 11
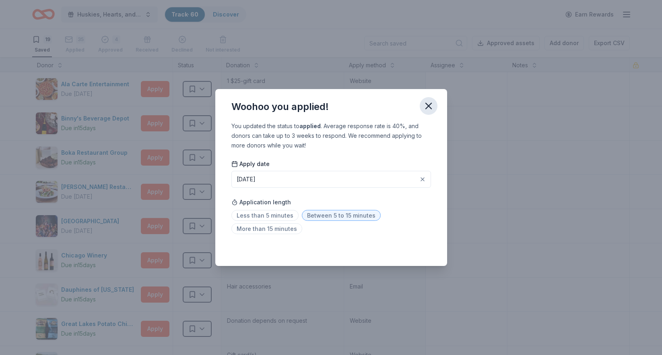
click at [429, 107] on icon "button" at bounding box center [428, 105] width 11 height 11
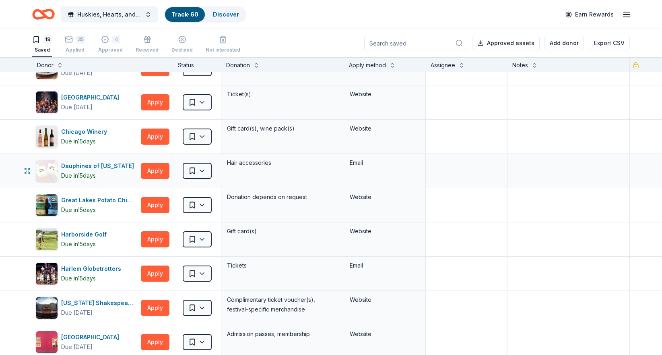
scroll to position [125, 0]
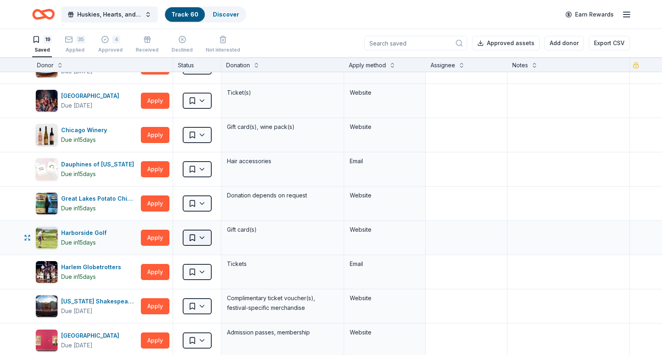
click at [194, 239] on html "Huskies, Hearts, and High Stakes Track · 60 Discover Earn Rewards 19 Saved 35 A…" at bounding box center [331, 177] width 662 height 355
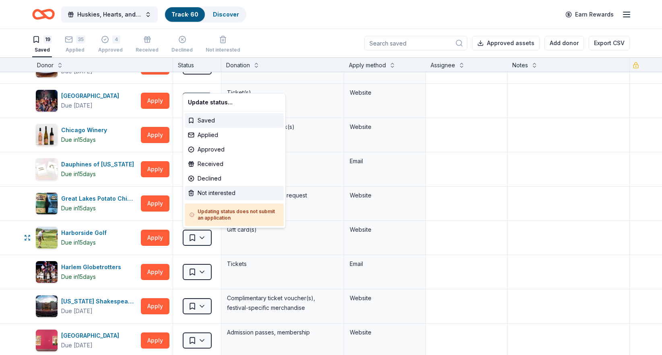
click at [198, 193] on div "Not interested" at bounding box center [234, 193] width 99 height 14
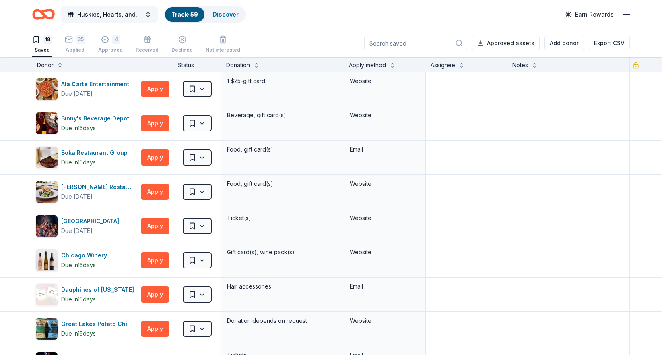
scroll to position [0, 0]
click at [223, 14] on link "Discover" at bounding box center [225, 14] width 26 height 7
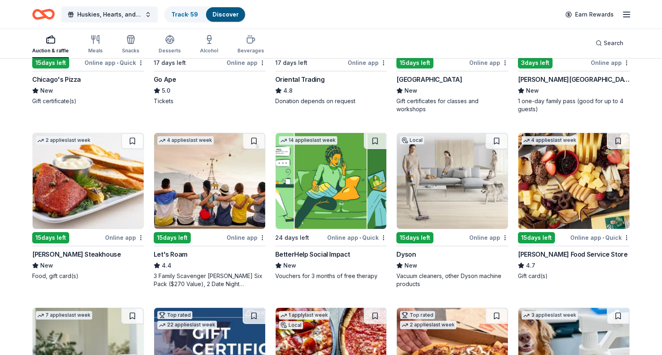
scroll to position [195, 0]
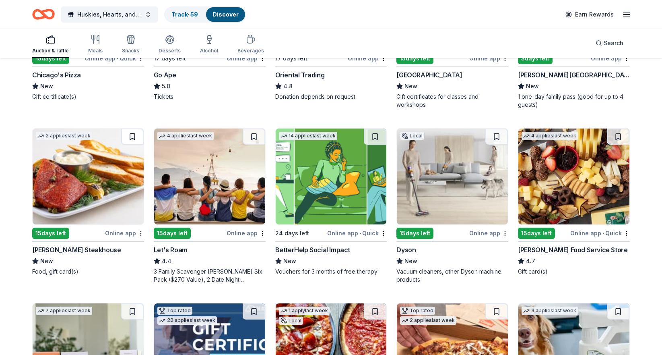
click at [132, 136] on button at bounding box center [132, 136] width 23 height 16
click at [131, 168] on img at bounding box center [88, 176] width 111 height 96
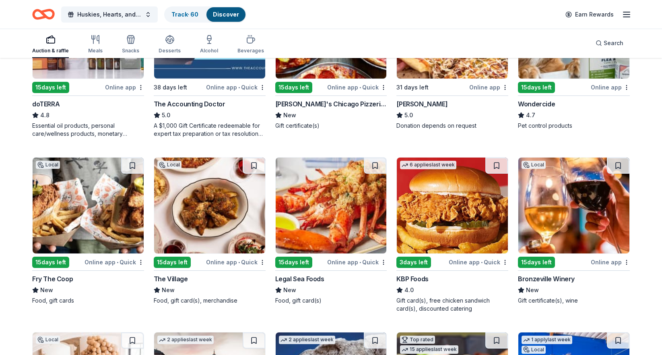
scroll to position [512, 0]
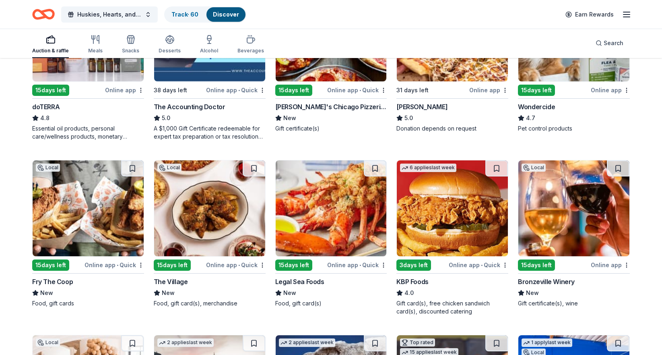
click at [319, 188] on img at bounding box center [331, 208] width 111 height 96
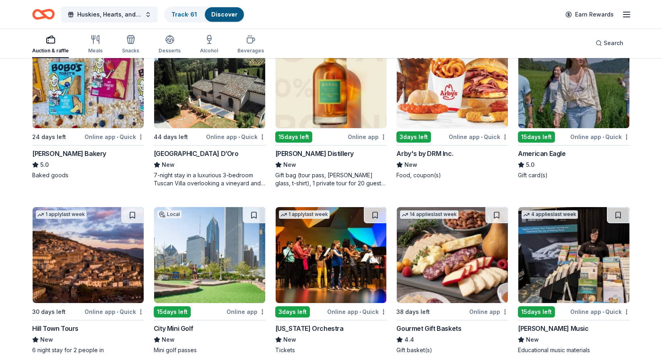
scroll to position [1172, 0]
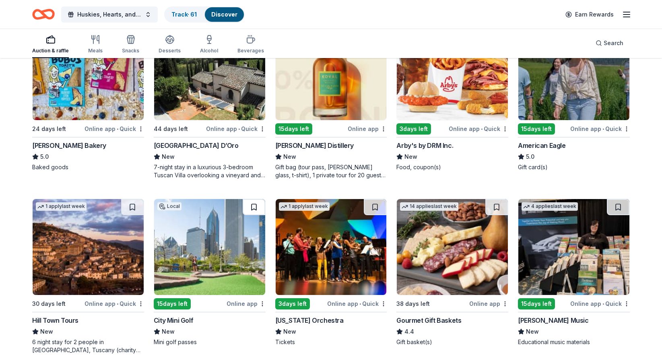
click at [251, 203] on button at bounding box center [254, 207] width 23 height 16
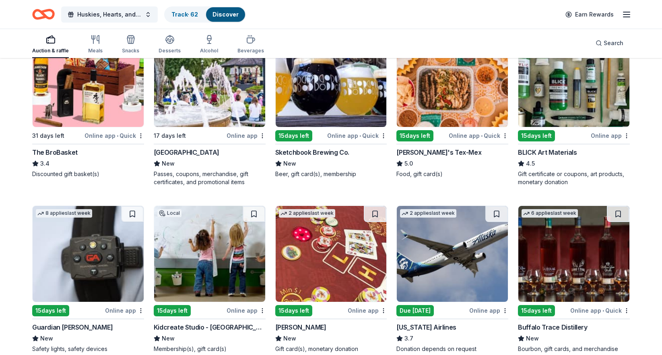
scroll to position [1933, 0]
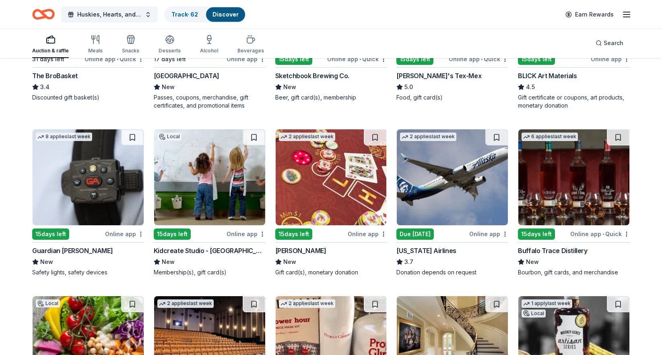
click at [479, 216] on img at bounding box center [452, 177] width 111 height 96
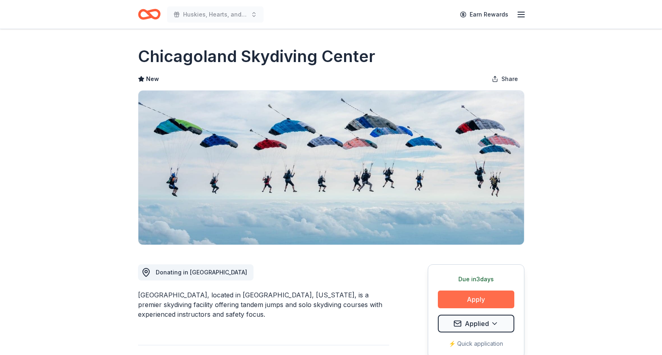
click at [474, 295] on button "Apply" at bounding box center [476, 299] width 76 height 18
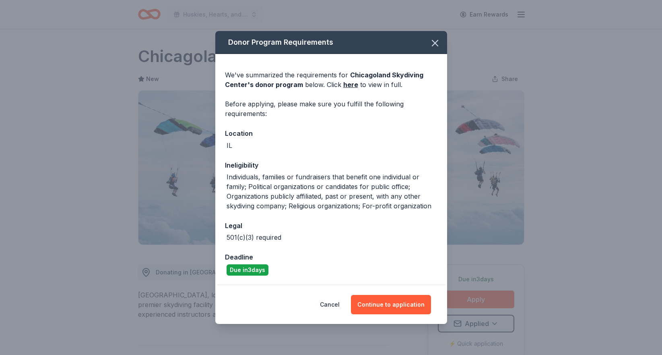
drag, startPoint x: 401, startPoint y: 306, endPoint x: 392, endPoint y: 273, distance: 34.0
click at [401, 306] on button "Continue to application" at bounding box center [391, 304] width 80 height 19
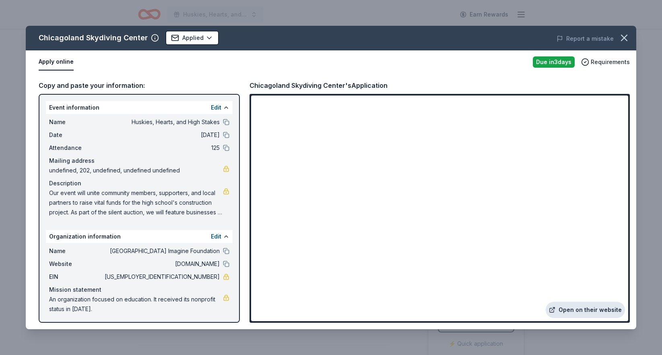
click at [586, 309] on link "Open on their website" at bounding box center [585, 309] width 79 height 16
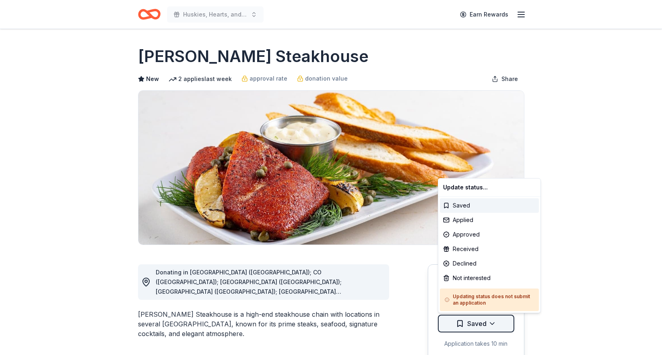
click at [483, 324] on html "Huskies, Hearts, and High Stakes Earn Rewards Due [DATE] Share [PERSON_NAME] St…" at bounding box center [331, 177] width 662 height 355
click at [465, 224] on div "Applied" at bounding box center [489, 219] width 99 height 14
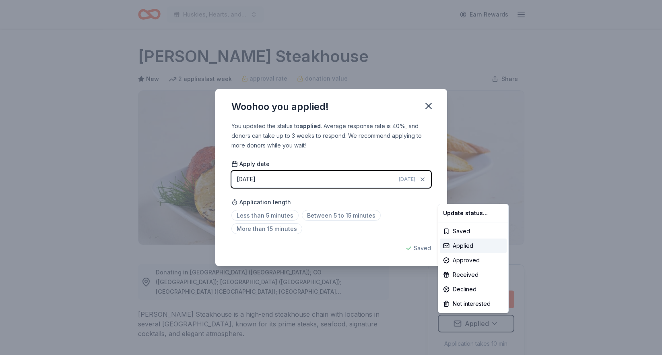
click at [269, 184] on html "Huskies, Hearts, and High Stakes Earn Rewards Due in 15 days Share Perry's Stea…" at bounding box center [331, 177] width 662 height 355
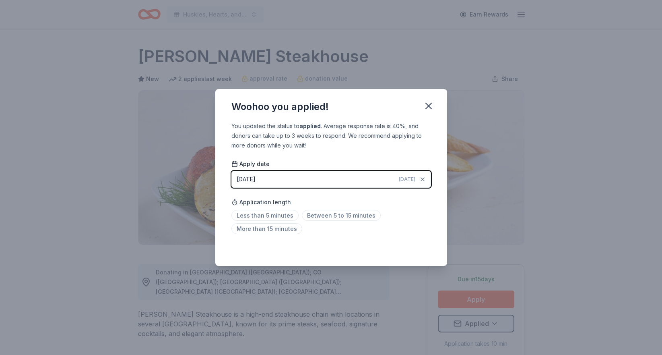
click at [256, 179] on div "09/24/2025" at bounding box center [246, 179] width 19 height 10
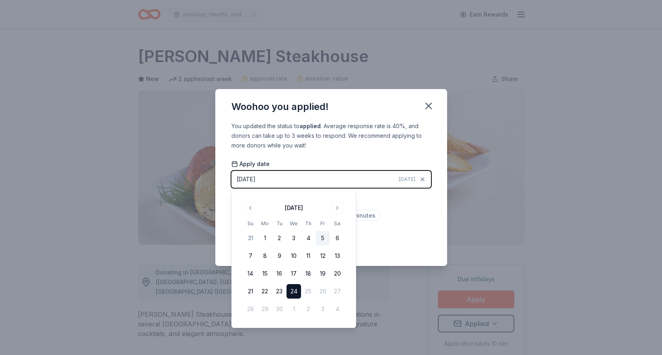
click at [322, 239] on button "5" at bounding box center [323, 238] width 14 height 14
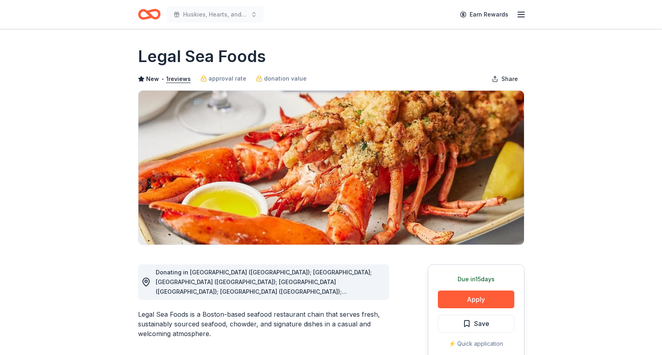
drag, startPoint x: 469, startPoint y: 320, endPoint x: 434, endPoint y: 301, distance: 39.8
click at [467, 320] on span "Save" at bounding box center [476, 323] width 27 height 10
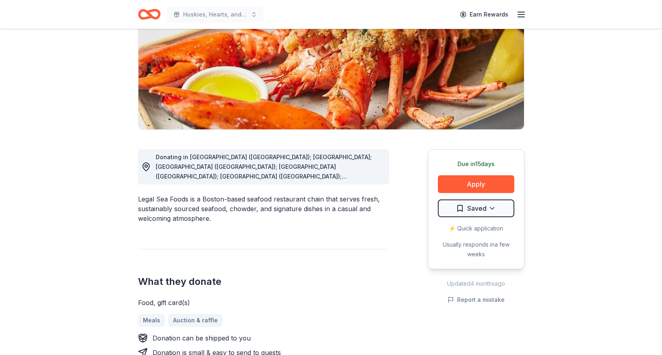
scroll to position [124, 0]
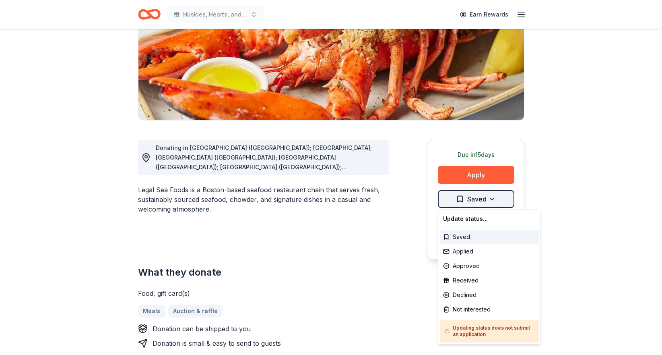
click at [481, 202] on html "Huskies, Hearts, and High Stakes Earn Rewards Due in 15 days Share Legal Sea Fo…" at bounding box center [331, 53] width 662 height 355
click at [474, 247] on div "Applied" at bounding box center [489, 251] width 99 height 14
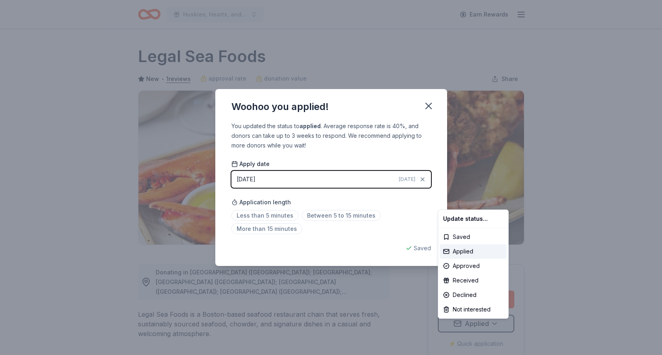
click at [260, 183] on html "Huskies, Hearts, and High Stakes Earn Rewards Due in 15 days Share Legal Sea Fo…" at bounding box center [331, 177] width 662 height 355
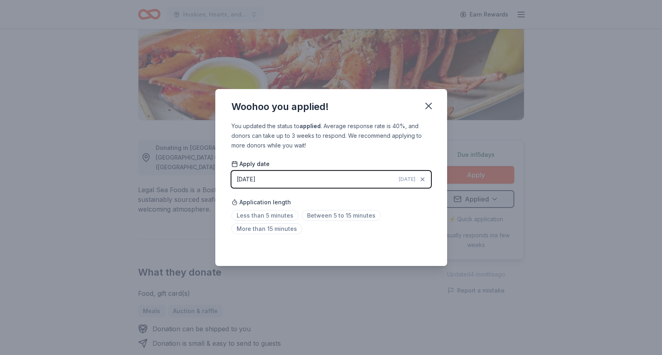
click at [256, 182] on div "[DATE]" at bounding box center [246, 179] width 19 height 10
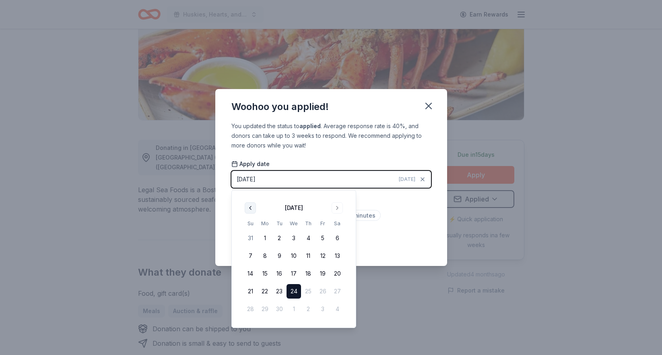
click at [251, 210] on button "Go to previous month" at bounding box center [250, 207] width 11 height 11
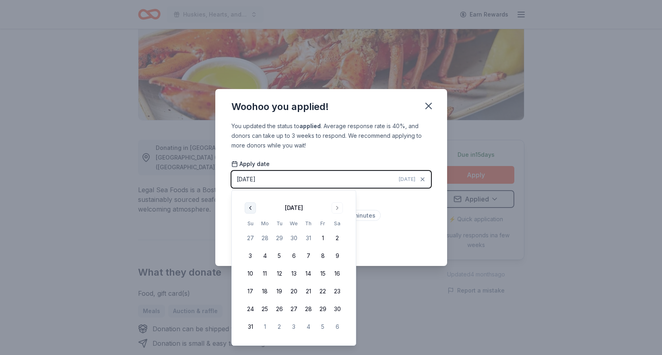
click at [251, 210] on button "Go to previous month" at bounding box center [250, 207] width 11 height 11
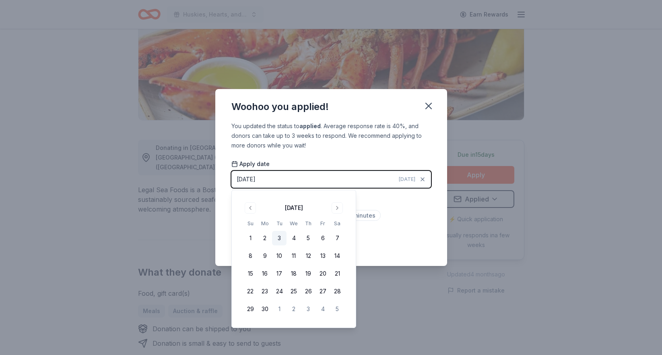
click at [277, 240] on button "3" at bounding box center [279, 238] width 14 height 14
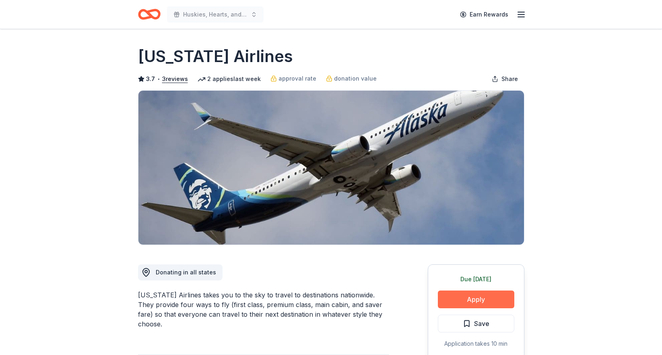
click at [465, 299] on button "Apply" at bounding box center [476, 299] width 76 height 18
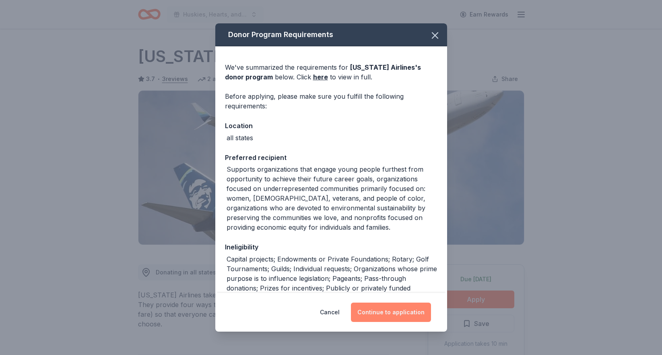
click at [398, 310] on button "Continue to application" at bounding box center [391, 311] width 80 height 19
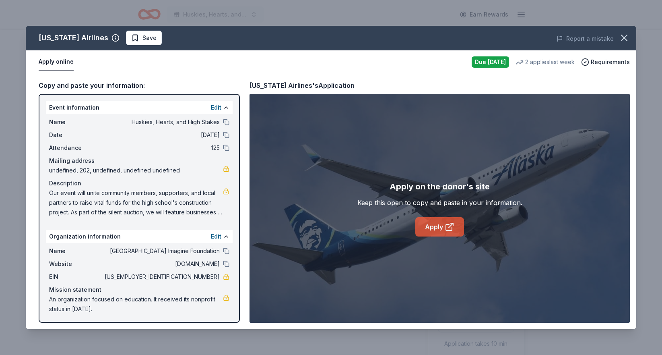
click at [429, 225] on link "Apply" at bounding box center [439, 226] width 49 height 19
click at [131, 35] on span "Save" at bounding box center [143, 38] width 25 height 10
click at [146, 40] on html "Huskies, Hearts, and High Stakes Earn Rewards Due [DATE] Share [US_STATE] Airli…" at bounding box center [331, 177] width 662 height 355
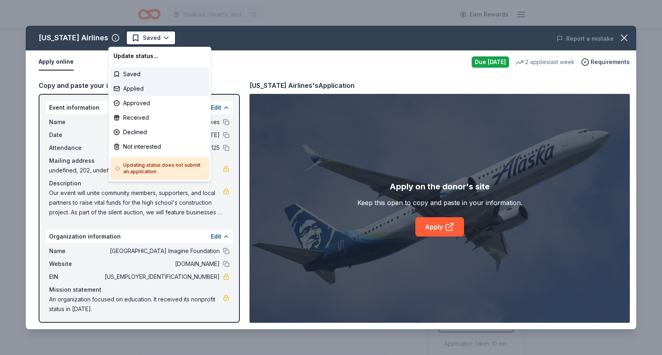
click at [144, 90] on div "Applied" at bounding box center [159, 88] width 99 height 14
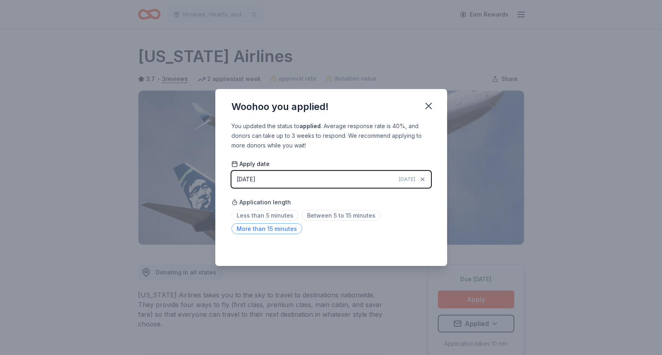
click at [275, 229] on span "More than 15 minutes" at bounding box center [266, 228] width 71 height 11
click at [426, 105] on icon "button" at bounding box center [428, 105] width 11 height 11
